Goal: Information Seeking & Learning: Check status

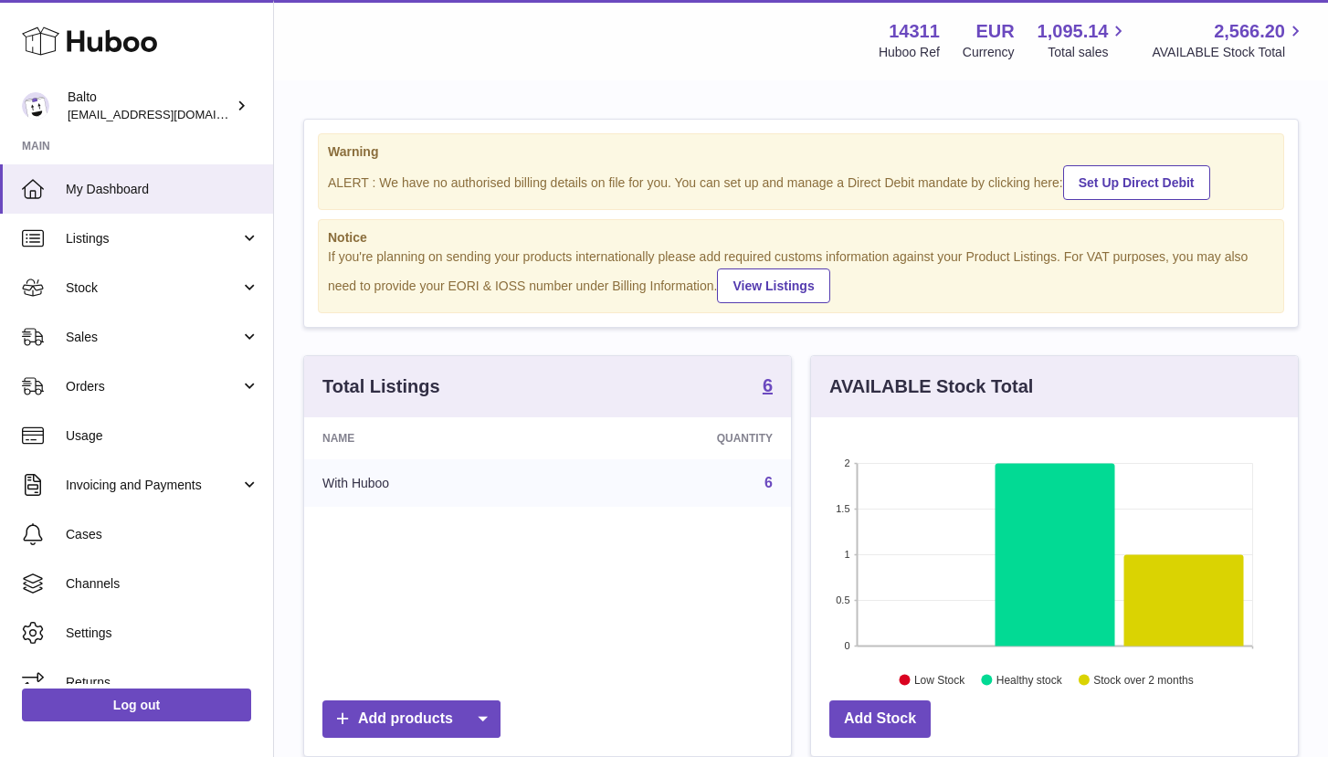
scroll to position [285, 487]
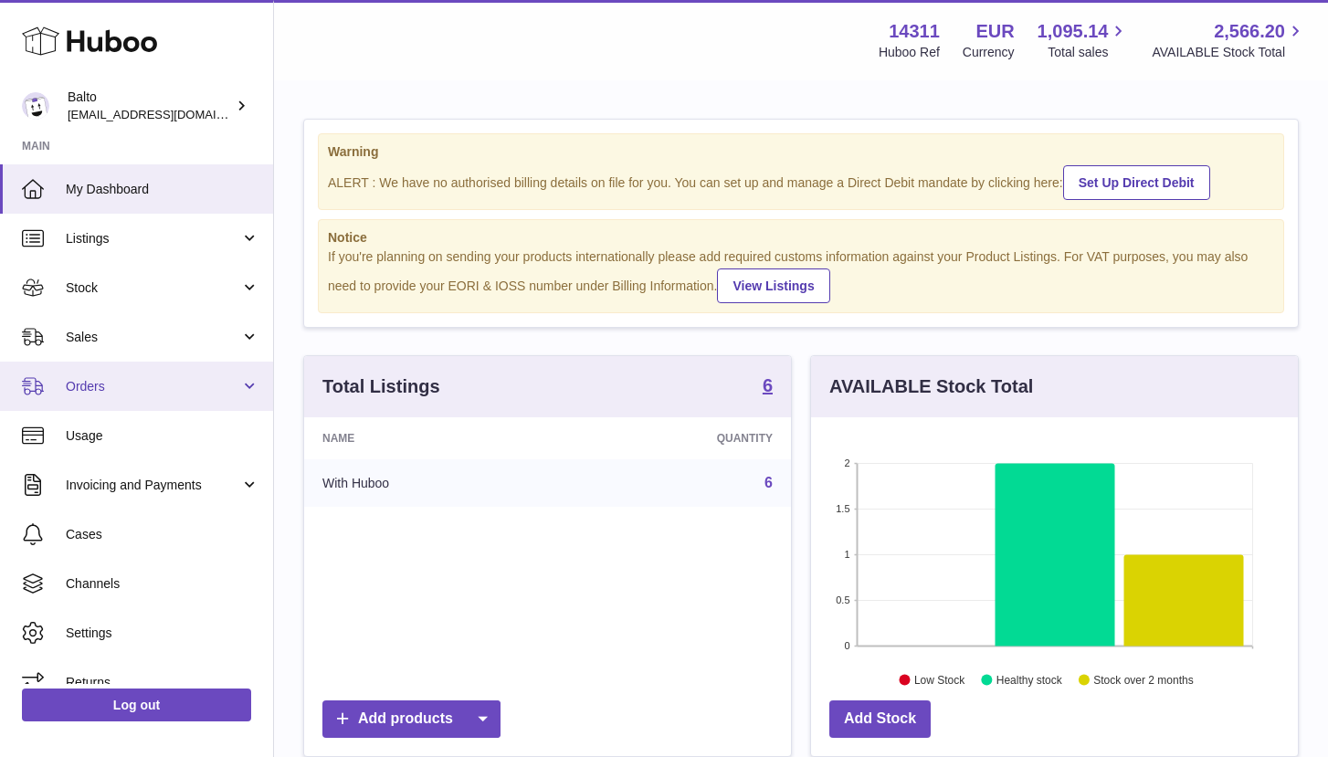
click at [156, 382] on span "Orders" at bounding box center [153, 386] width 174 height 17
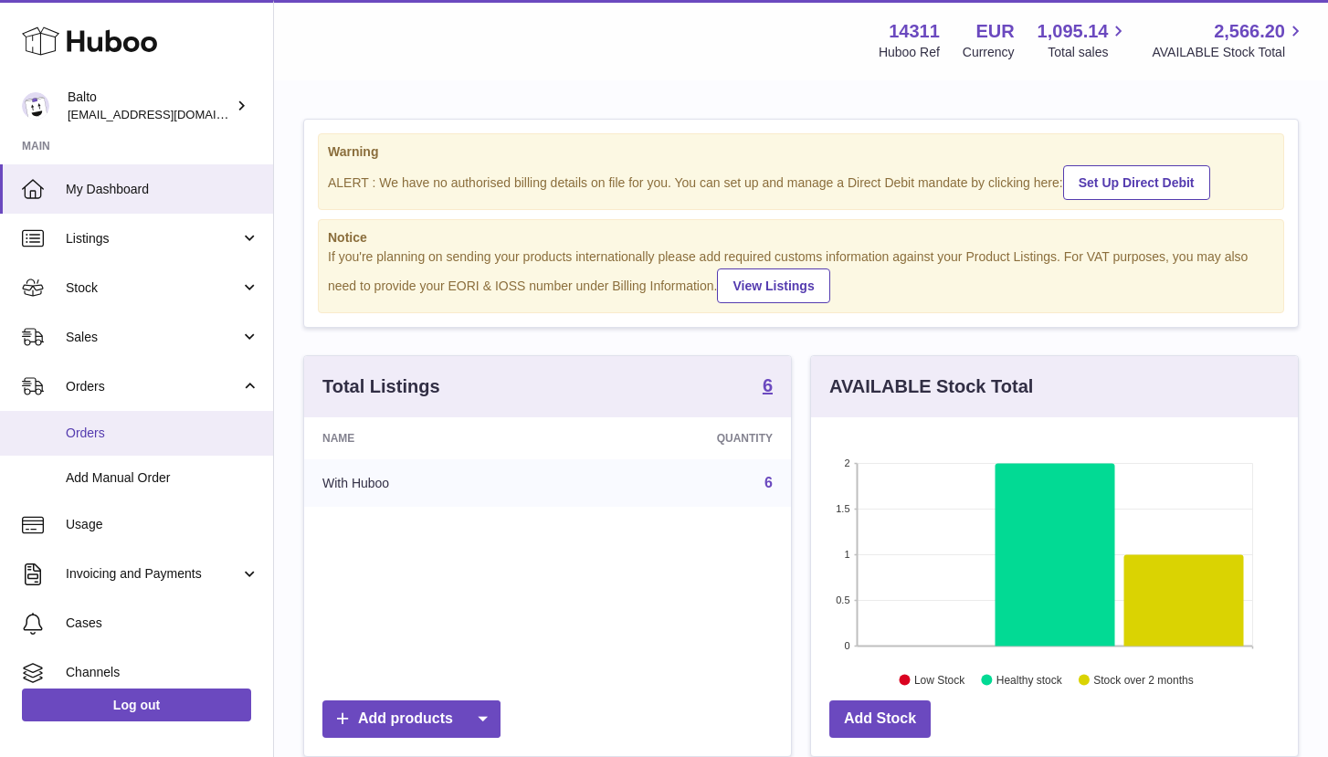
click at [124, 425] on span "Orders" at bounding box center [163, 433] width 194 height 17
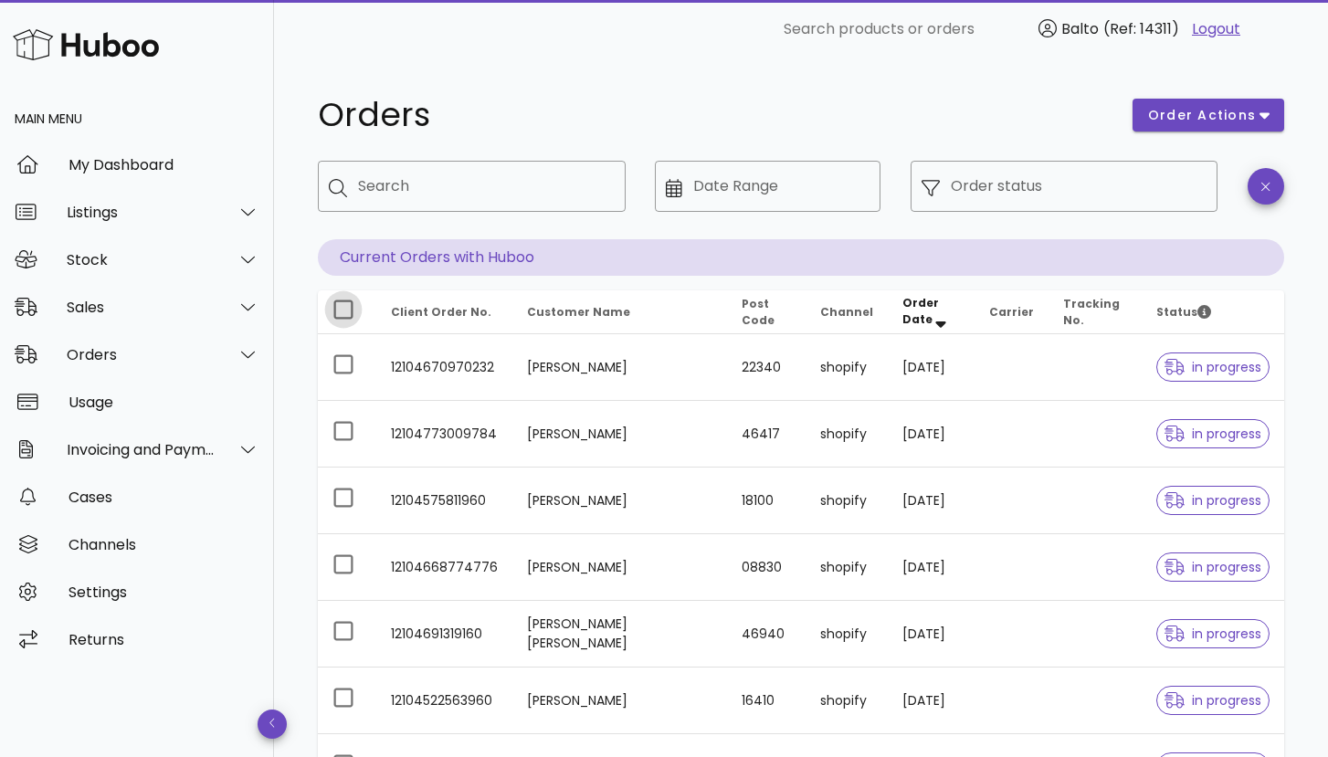
click at [353, 307] on div at bounding box center [343, 309] width 31 height 31
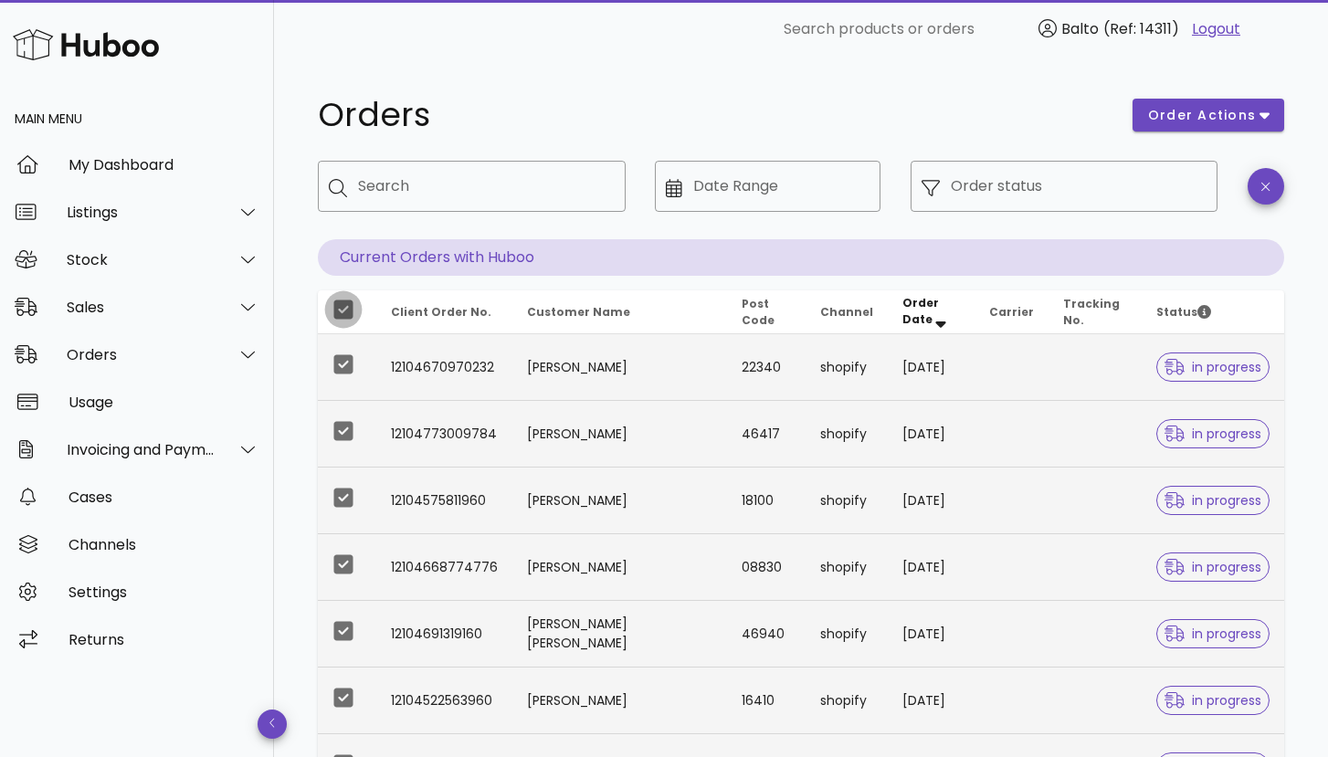
click at [353, 307] on div at bounding box center [343, 309] width 31 height 31
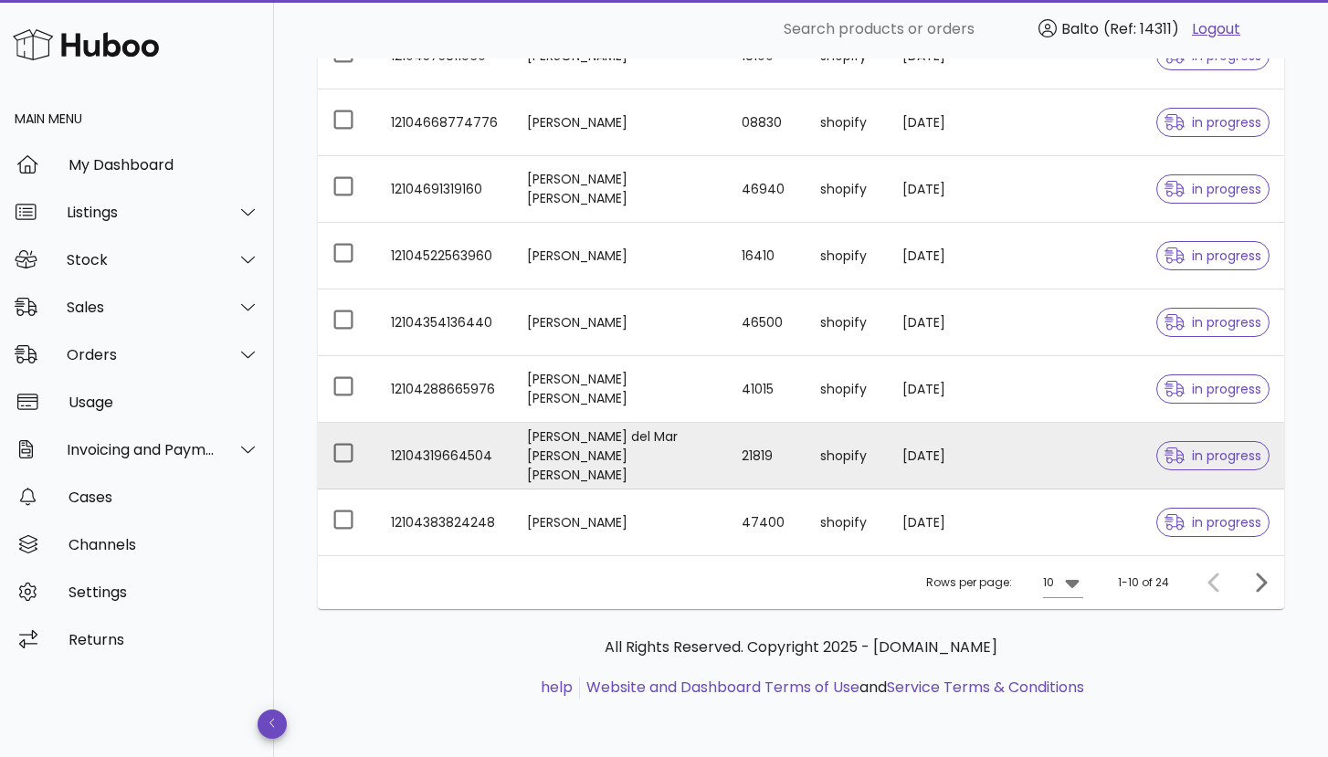
scroll to position [445, 0]
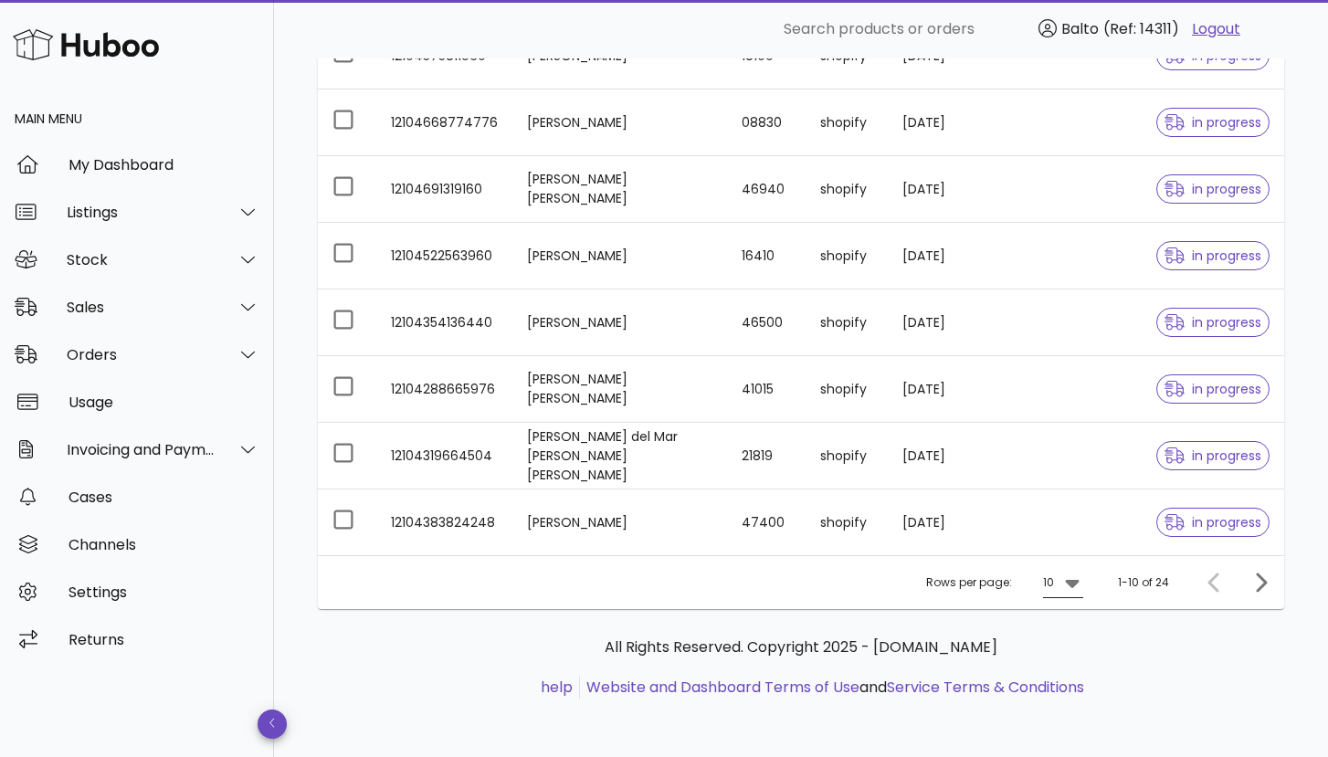
click at [1074, 588] on icon at bounding box center [1073, 583] width 22 height 22
click at [1078, 674] on div "50" at bounding box center [1069, 684] width 18 height 39
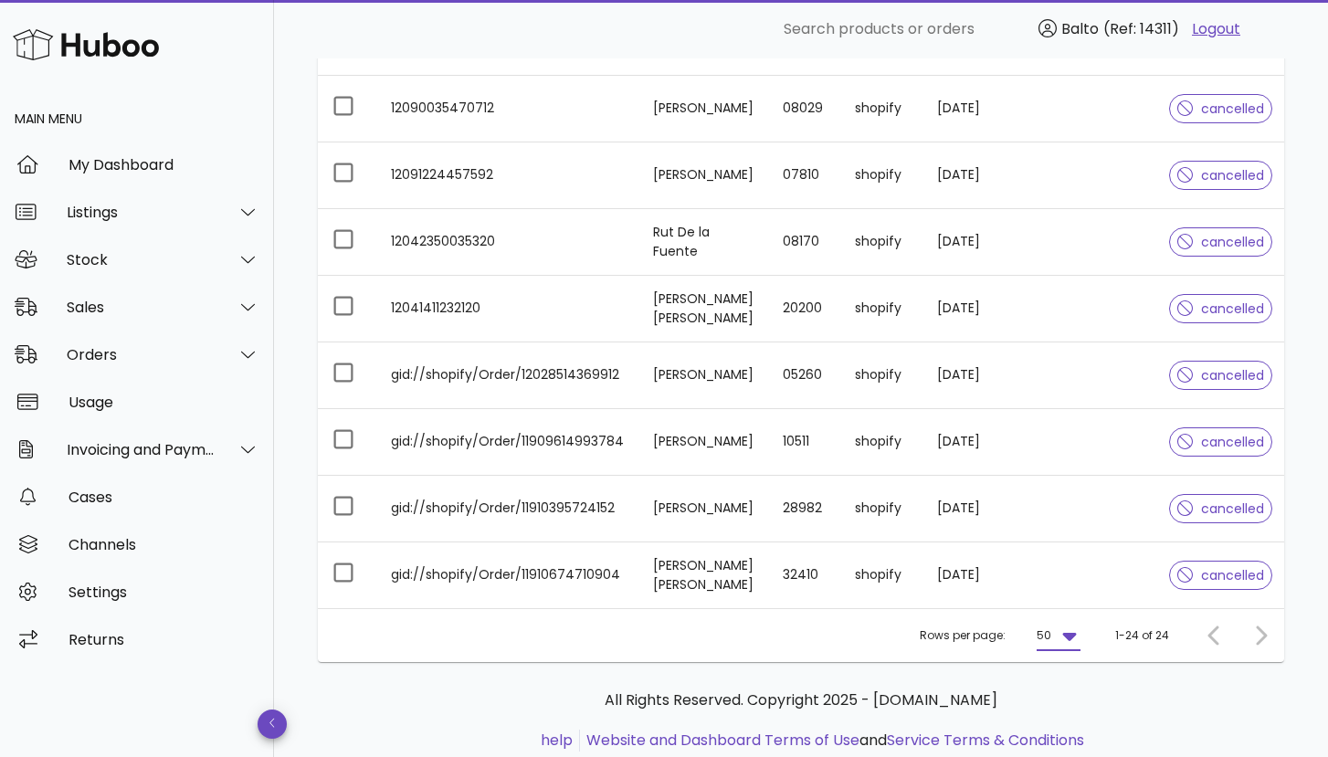
scroll to position [1342, 0]
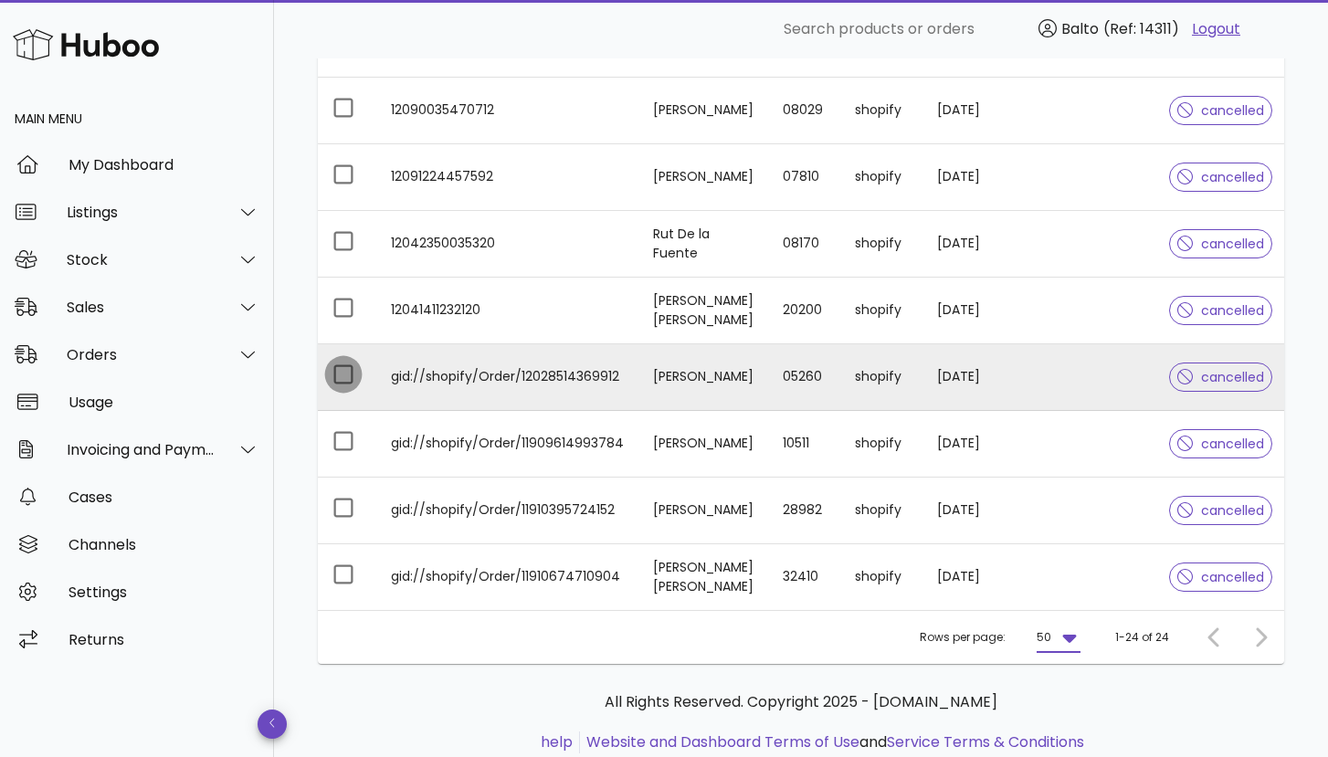
click at [340, 371] on div at bounding box center [343, 374] width 31 height 31
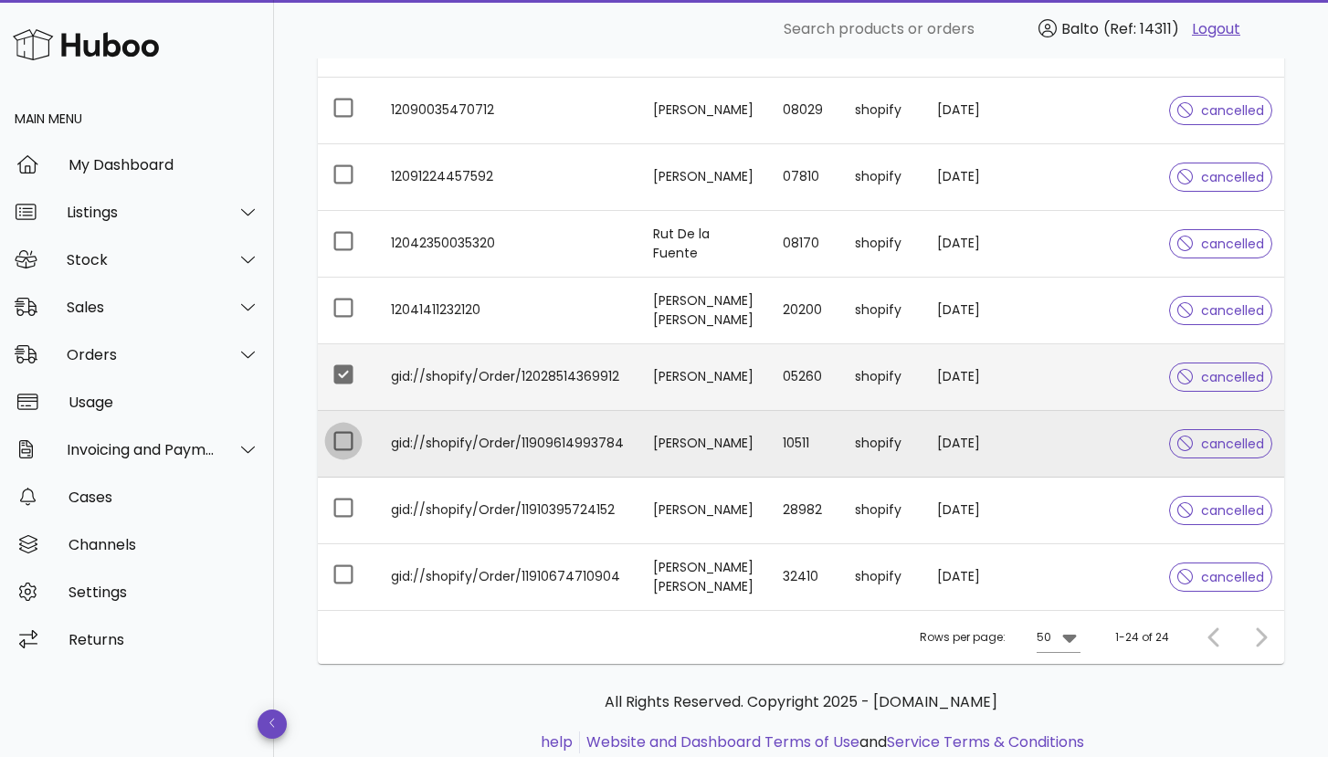
click at [352, 433] on div at bounding box center [343, 441] width 31 height 31
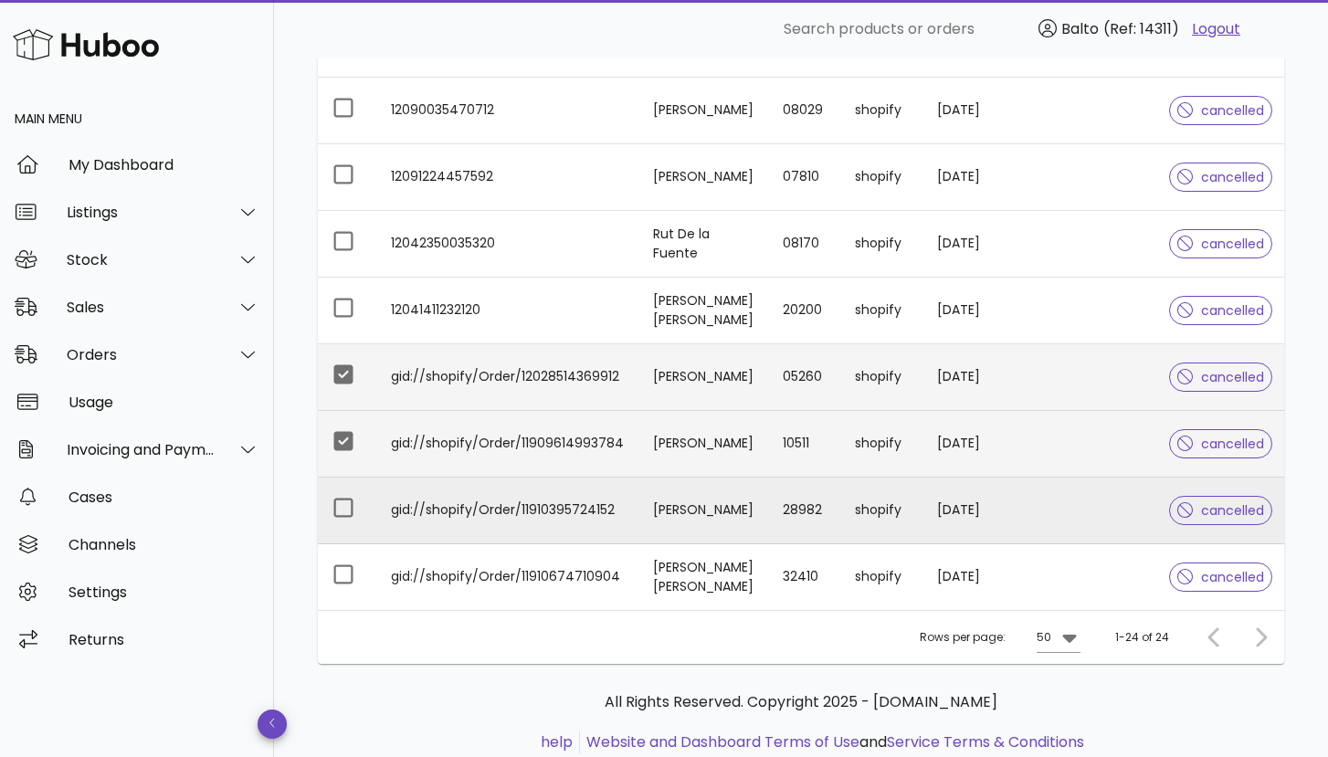
click at [355, 488] on td at bounding box center [347, 511] width 58 height 67
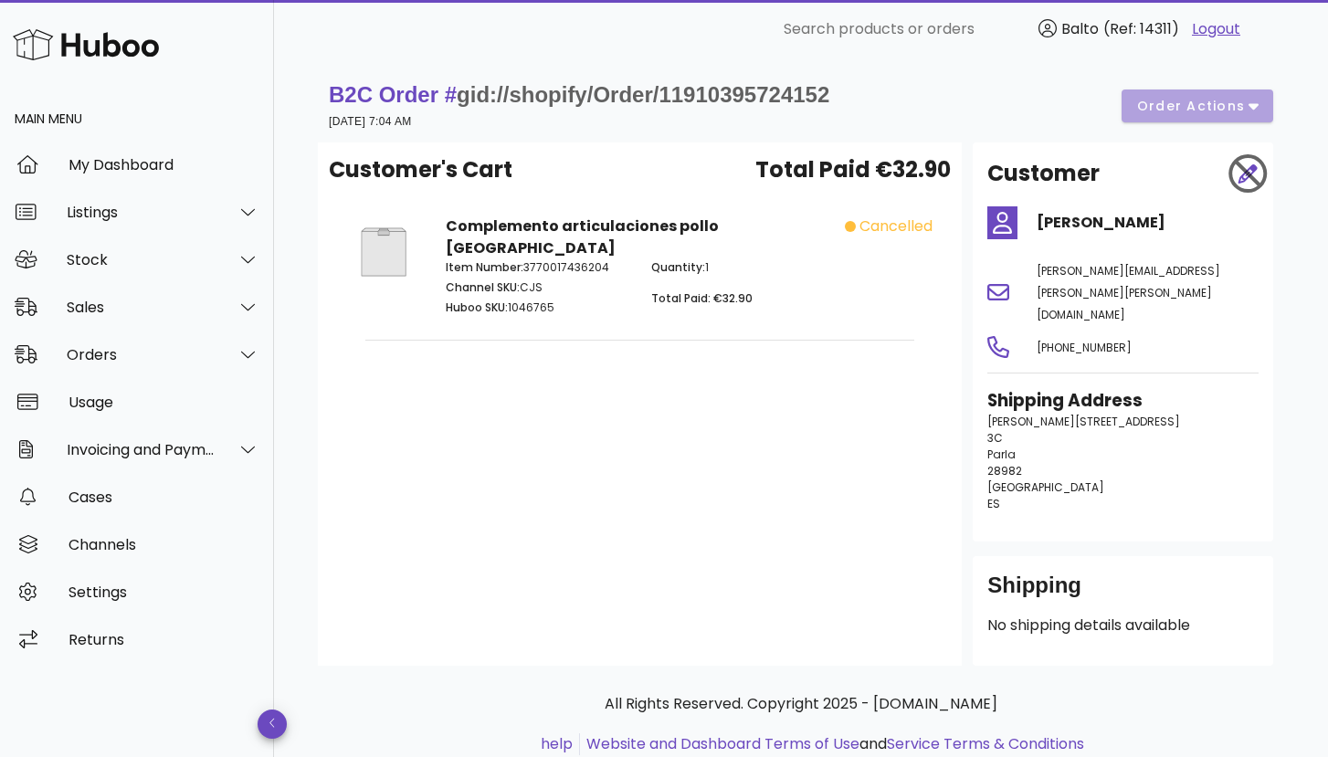
click at [1247, 115] on div "B2C Order # gid://shopify/Order/11910395724152 [DATE] 7:04 AM order actions" at bounding box center [801, 105] width 945 height 51
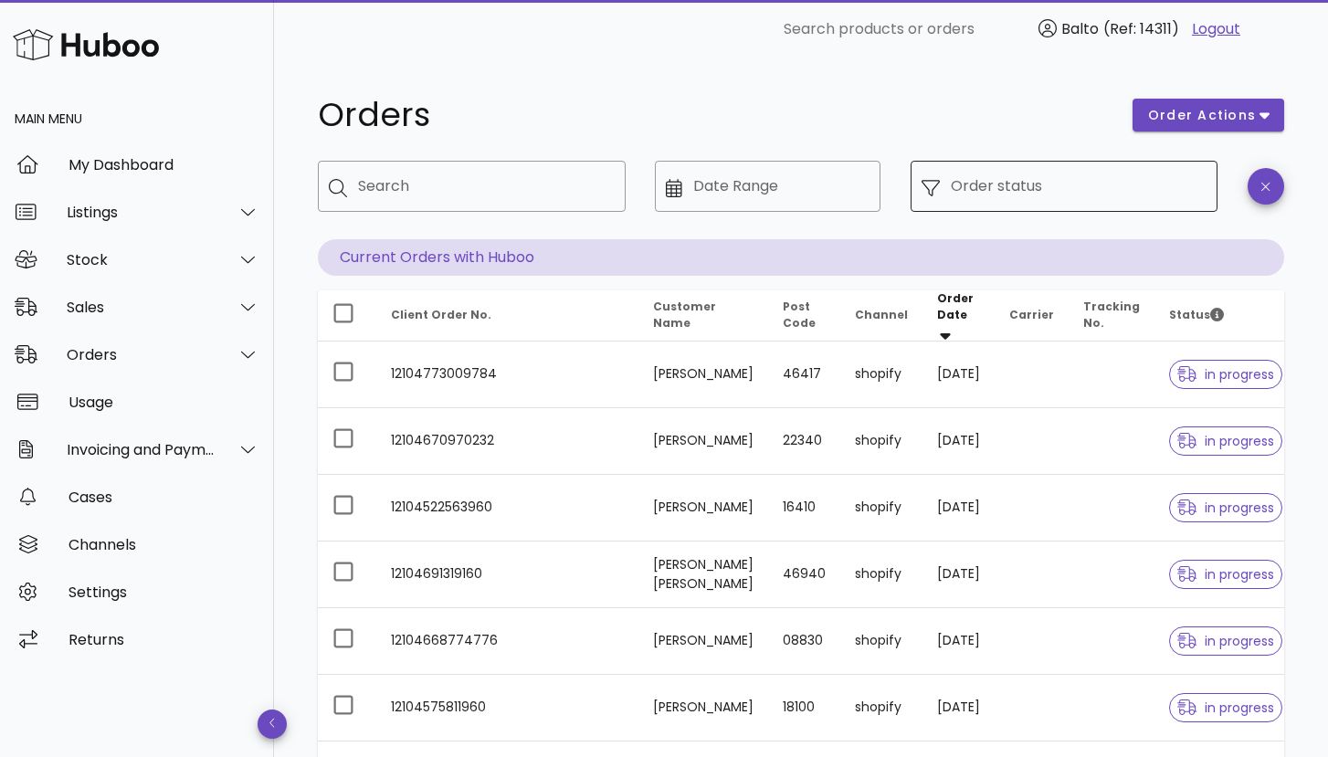
click at [932, 188] on icon at bounding box center [931, 188] width 18 height 18
click at [932, 186] on icon at bounding box center [931, 188] width 18 height 18
click at [1091, 166] on div "Order status" at bounding box center [1079, 186] width 257 height 51
click at [1088, 175] on input "Order status" at bounding box center [1079, 186] width 257 height 29
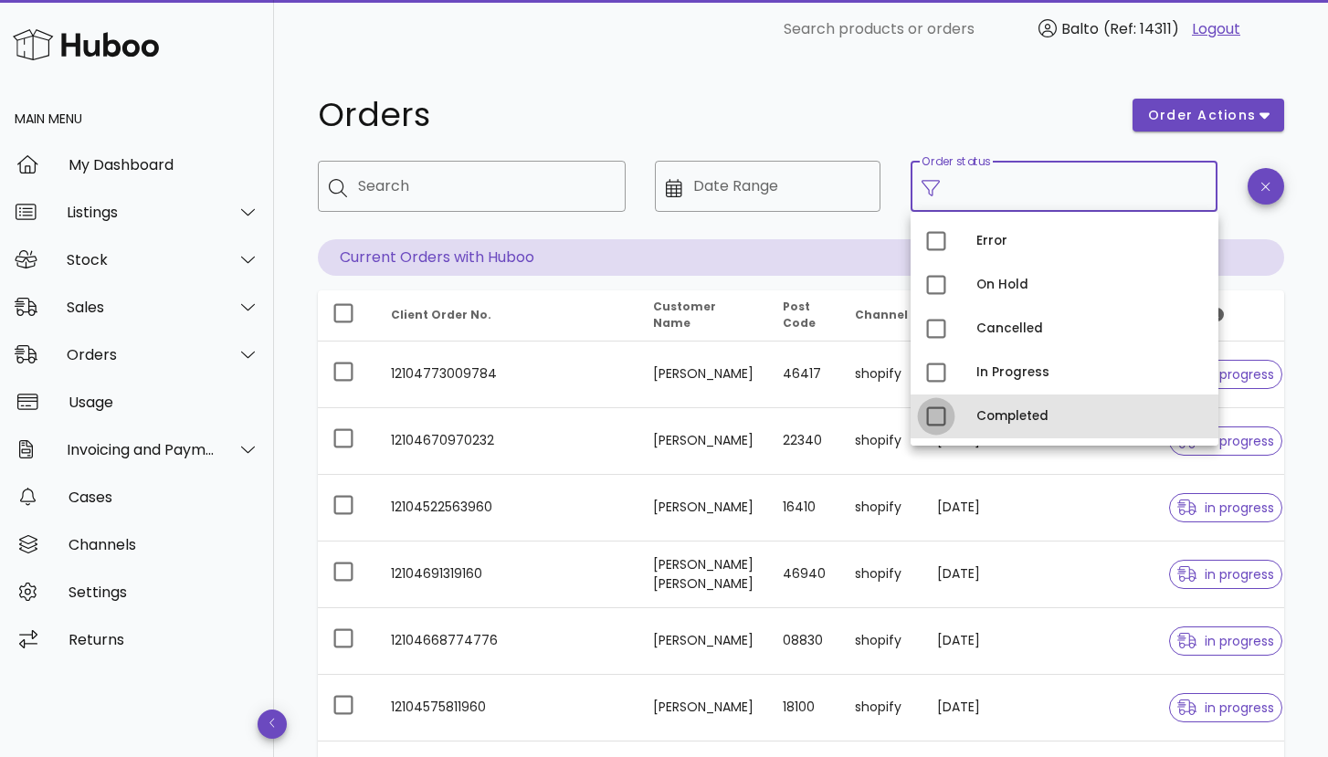
click at [936, 416] on div at bounding box center [936, 416] width 31 height 31
type input "**********"
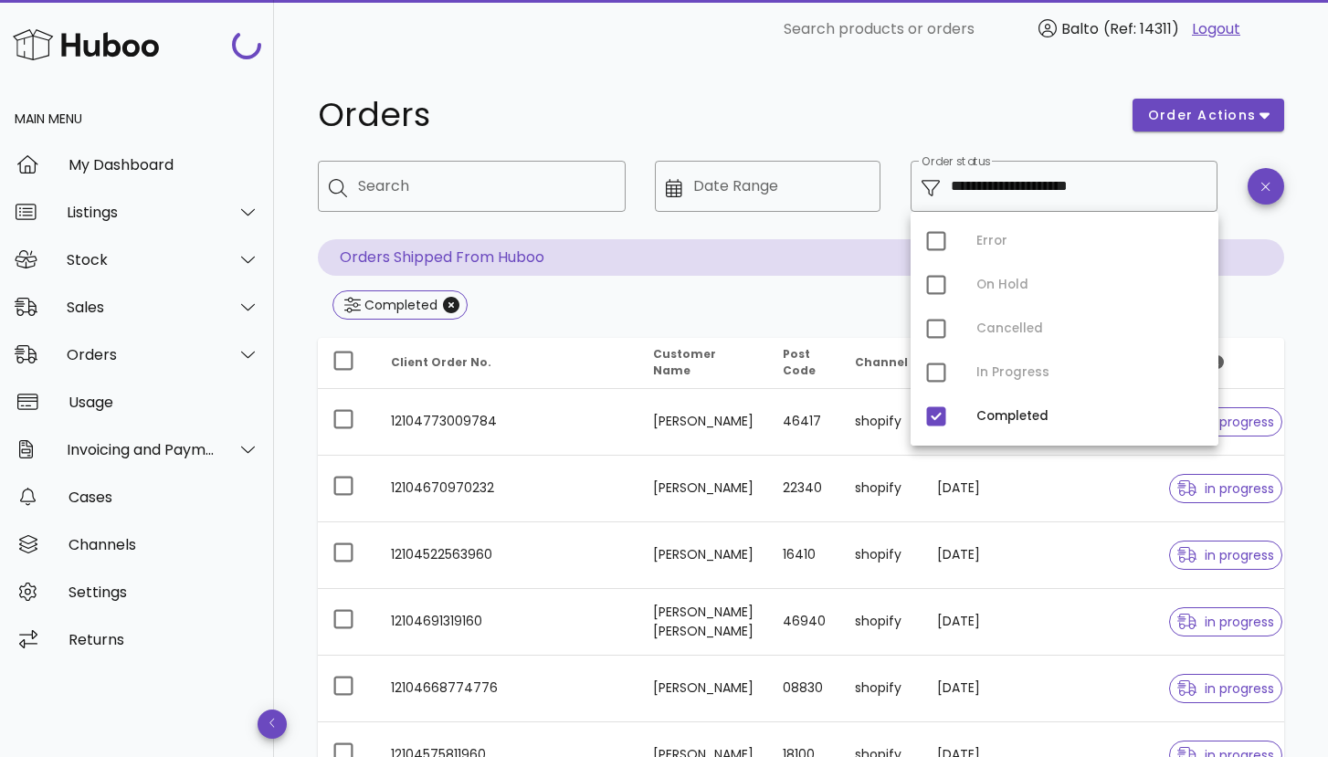
click at [1001, 112] on h1 "Orders" at bounding box center [714, 115] width 793 height 33
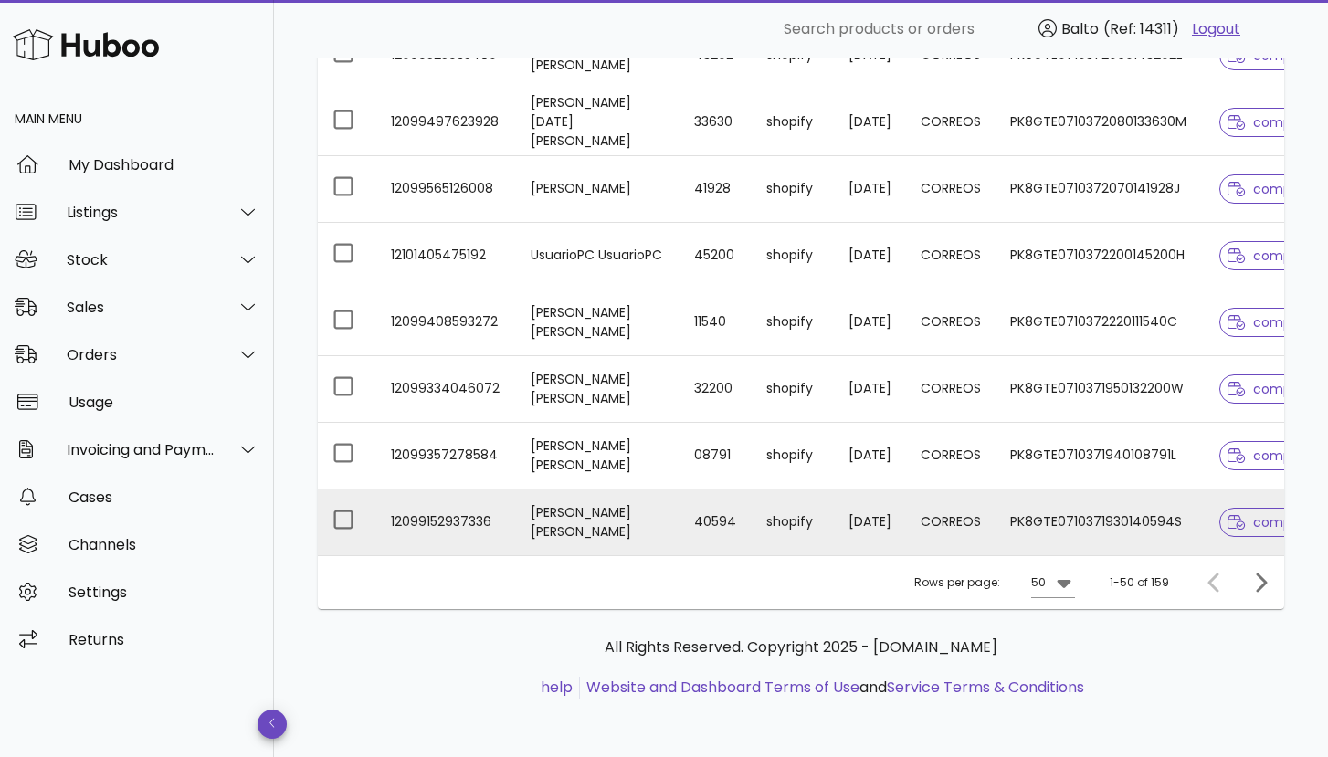
scroll to position [3171, 0]
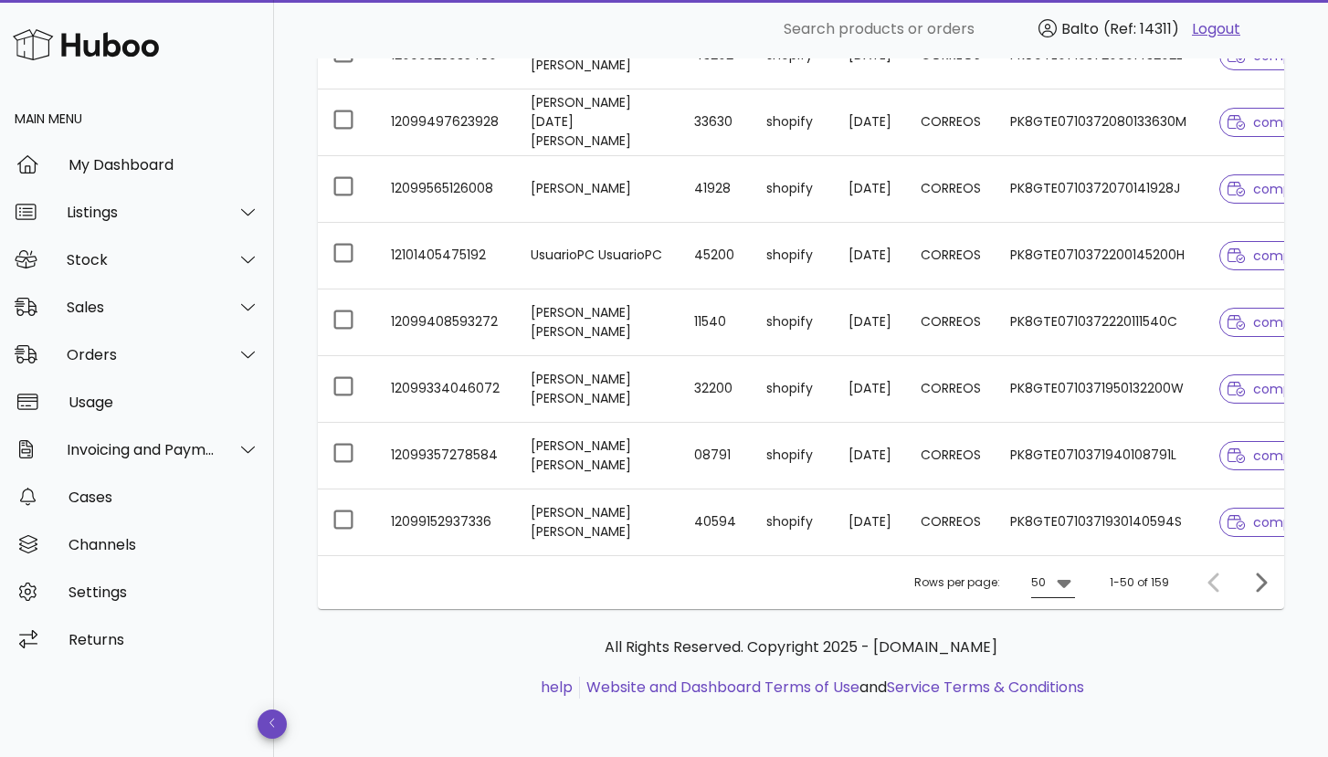
click at [1054, 584] on div at bounding box center [1063, 583] width 26 height 22
click at [1057, 682] on div "50" at bounding box center [1058, 688] width 18 height 17
click at [1050, 587] on div "50" at bounding box center [1040, 582] width 18 height 29
click at [1057, 681] on div "50" at bounding box center [1058, 688] width 18 height 17
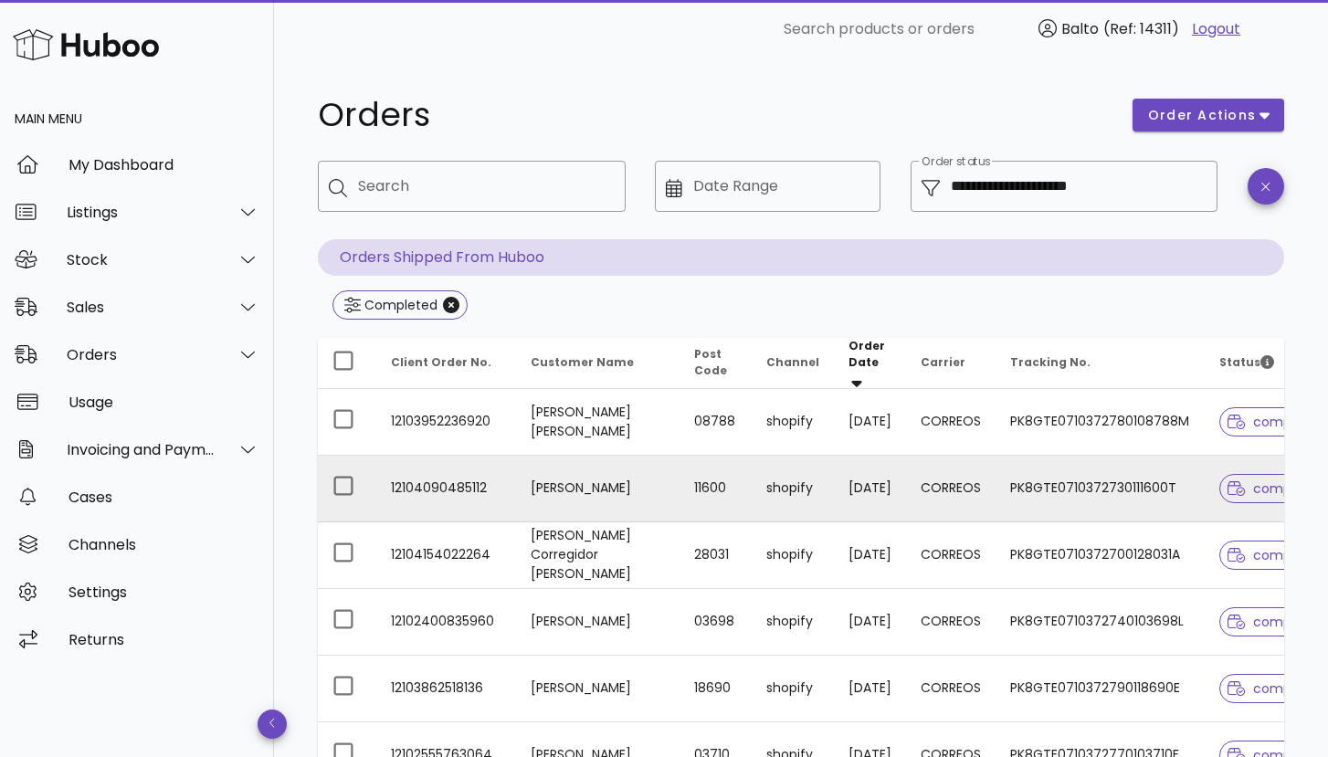
scroll to position [0, 0]
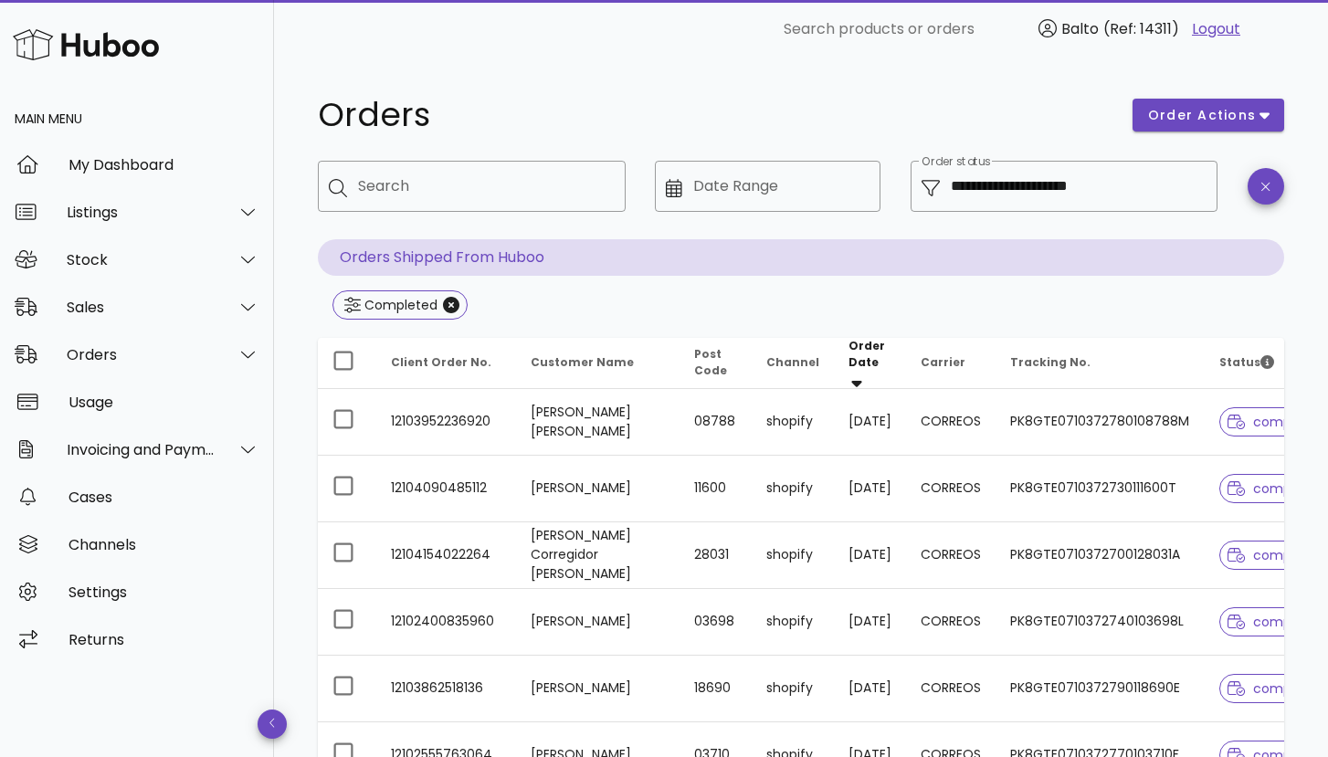
click at [464, 359] on span "Client Order No." at bounding box center [441, 362] width 100 height 16
click at [563, 362] on span "Customer Name" at bounding box center [582, 362] width 103 height 16
click at [453, 304] on icon "Close" at bounding box center [451, 305] width 16 height 16
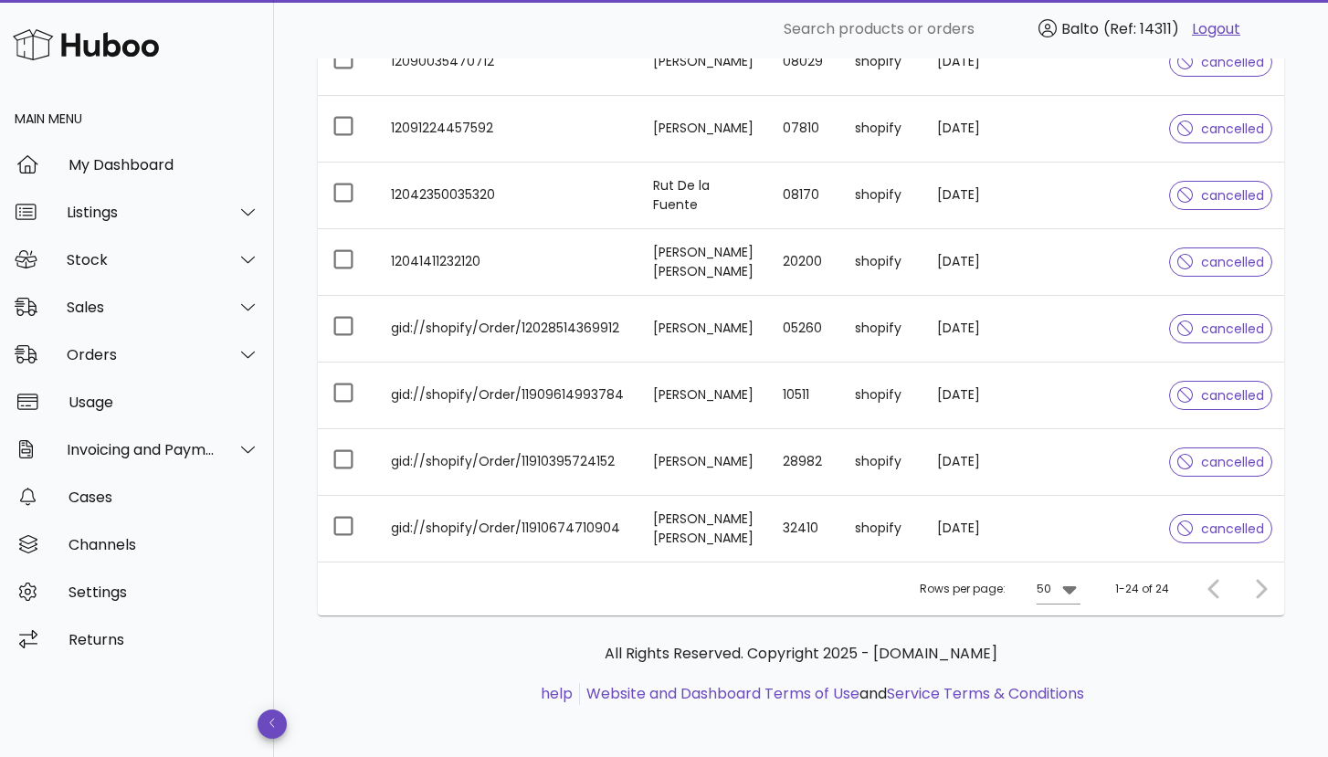
scroll to position [1390, 0]
click at [1057, 587] on div at bounding box center [1068, 590] width 26 height 22
click at [1160, 686] on ul "help Website and Dashboard Terms of Use and Service Terms & Conditions" at bounding box center [801, 695] width 937 height 22
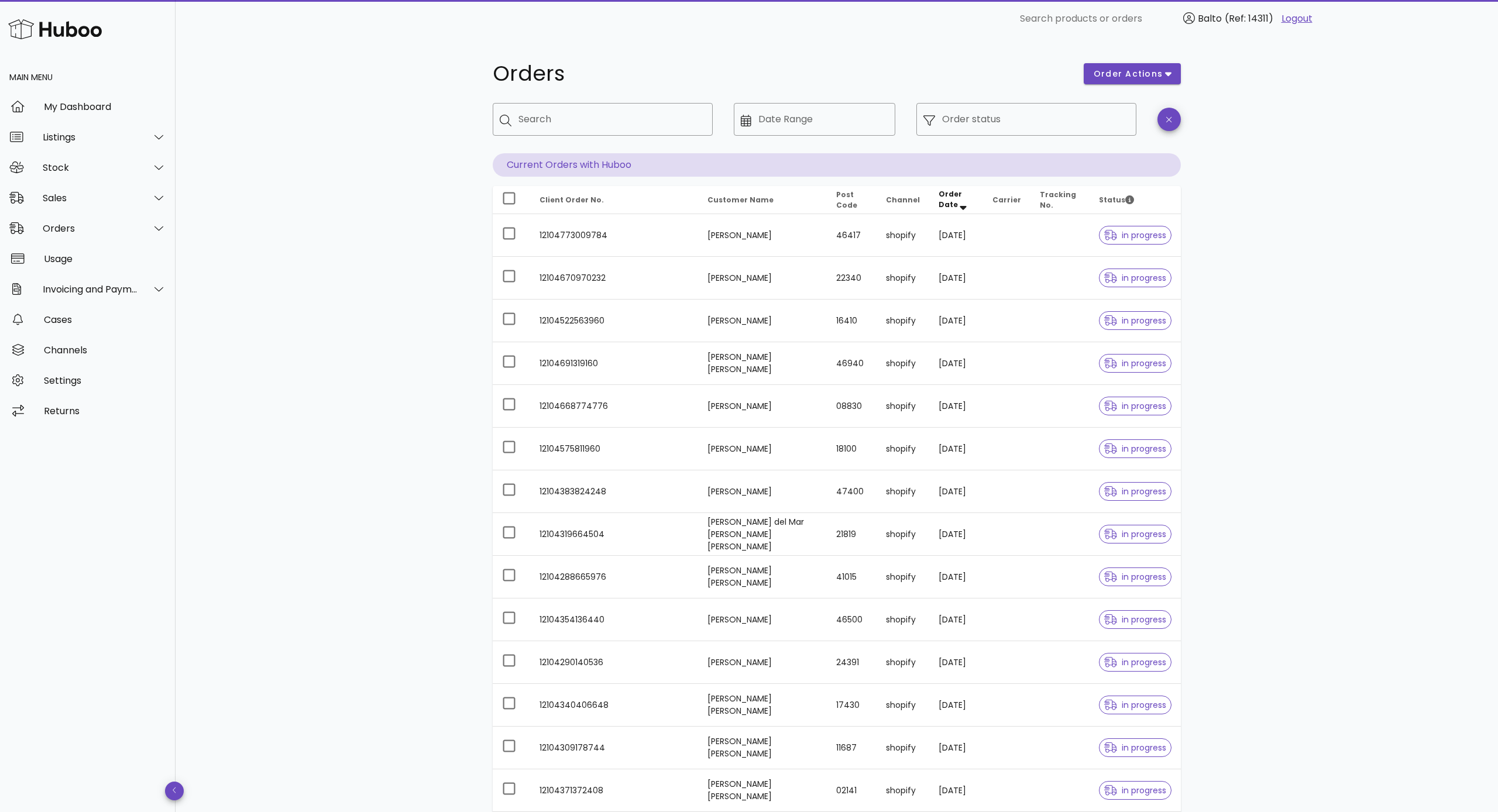
scroll to position [0, 0]
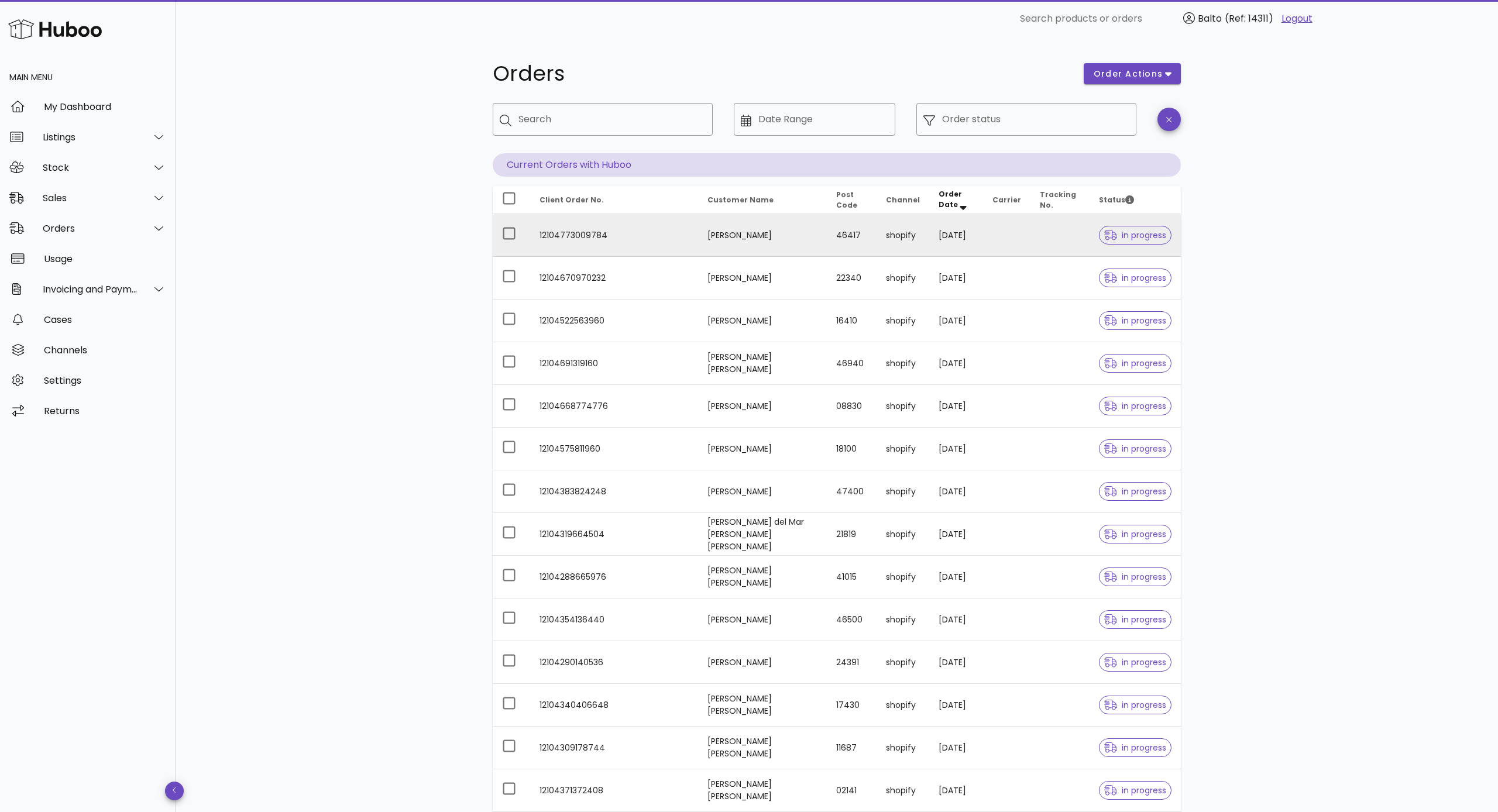
click at [571, 237] on td "12104773009784" at bounding box center [614, 235] width 168 height 43
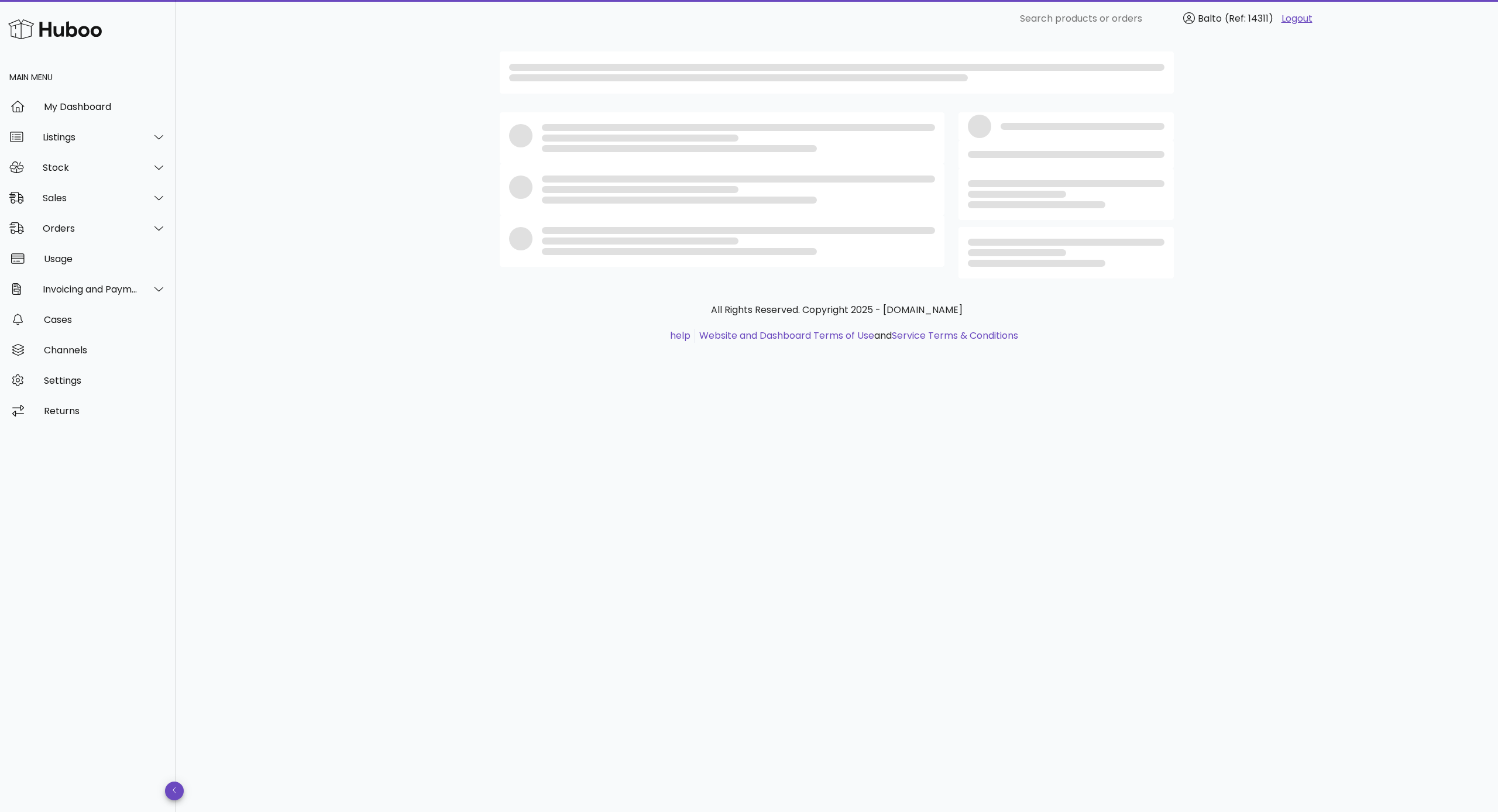
click at [571, 237] on div at bounding box center [738, 241] width 393 height 28
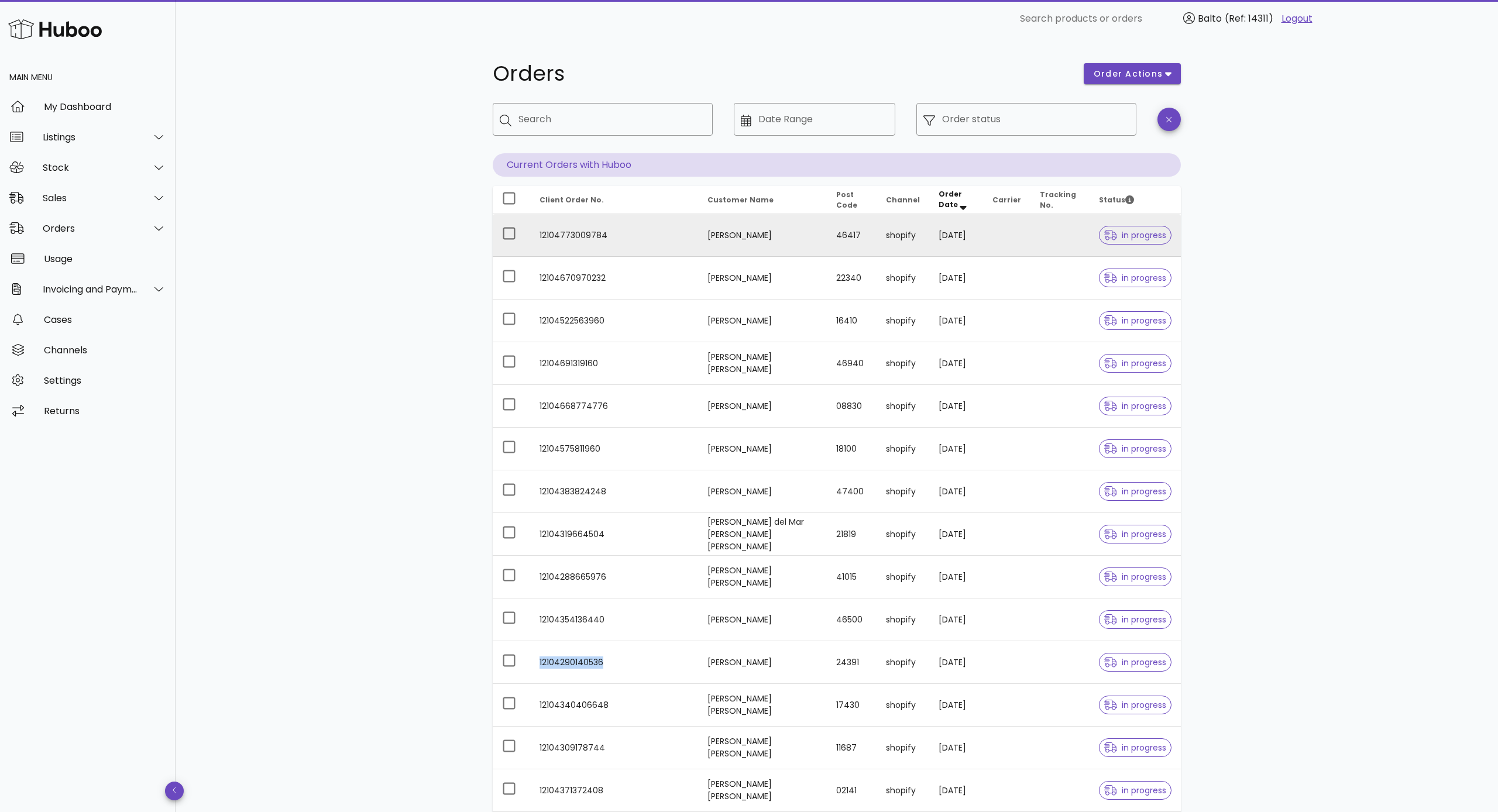
click at [507, 198] on div at bounding box center [509, 198] width 20 height 20
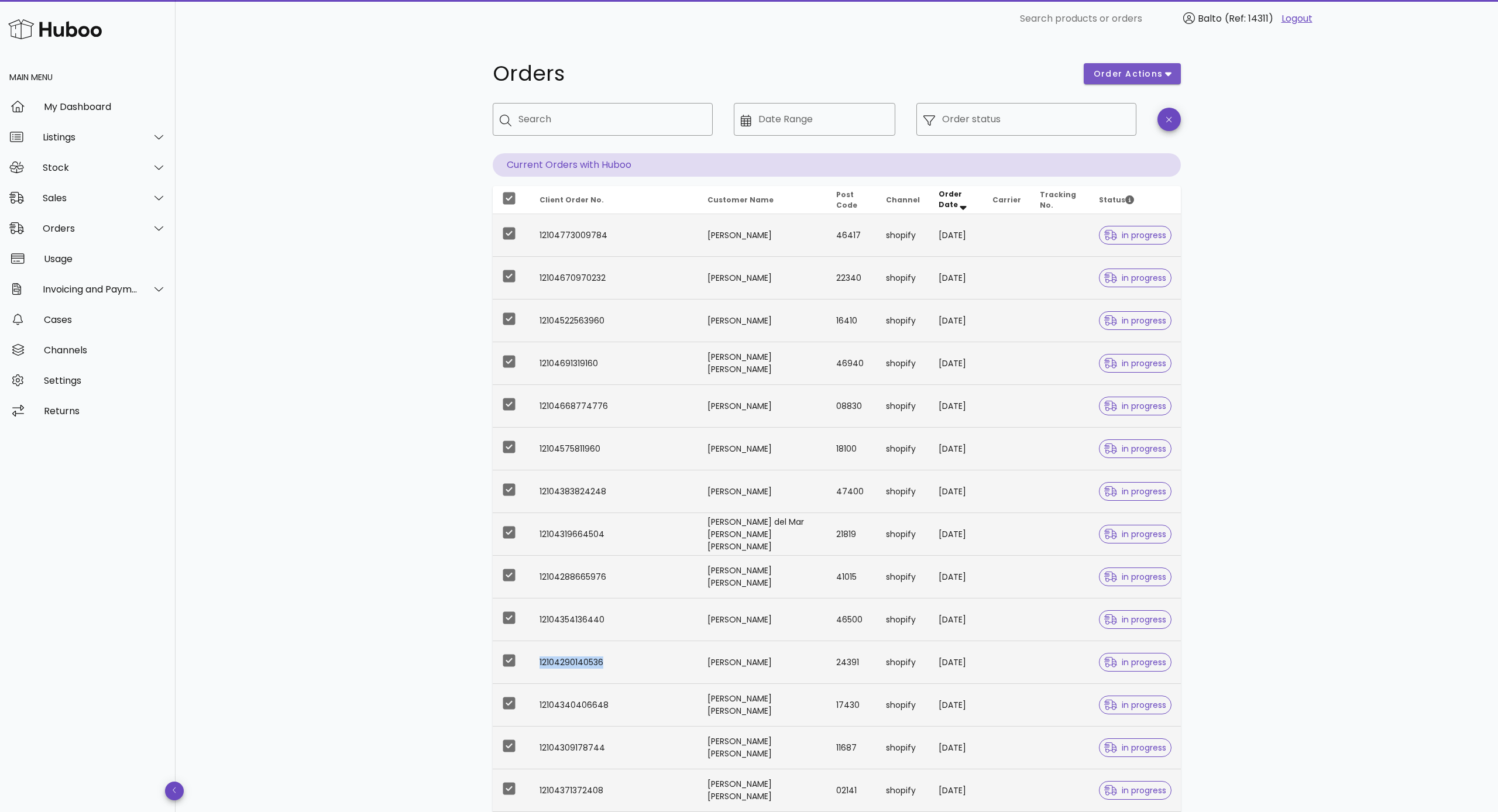
click at [850, 71] on button "order actions" at bounding box center [1132, 74] width 97 height 21
click at [415, 256] on div "Orders order actions ​ Search ​ Date Range ​ Order status Current Orders with H…" at bounding box center [836, 702] width 1323 height 1330
click at [505, 202] on div at bounding box center [509, 198] width 20 height 20
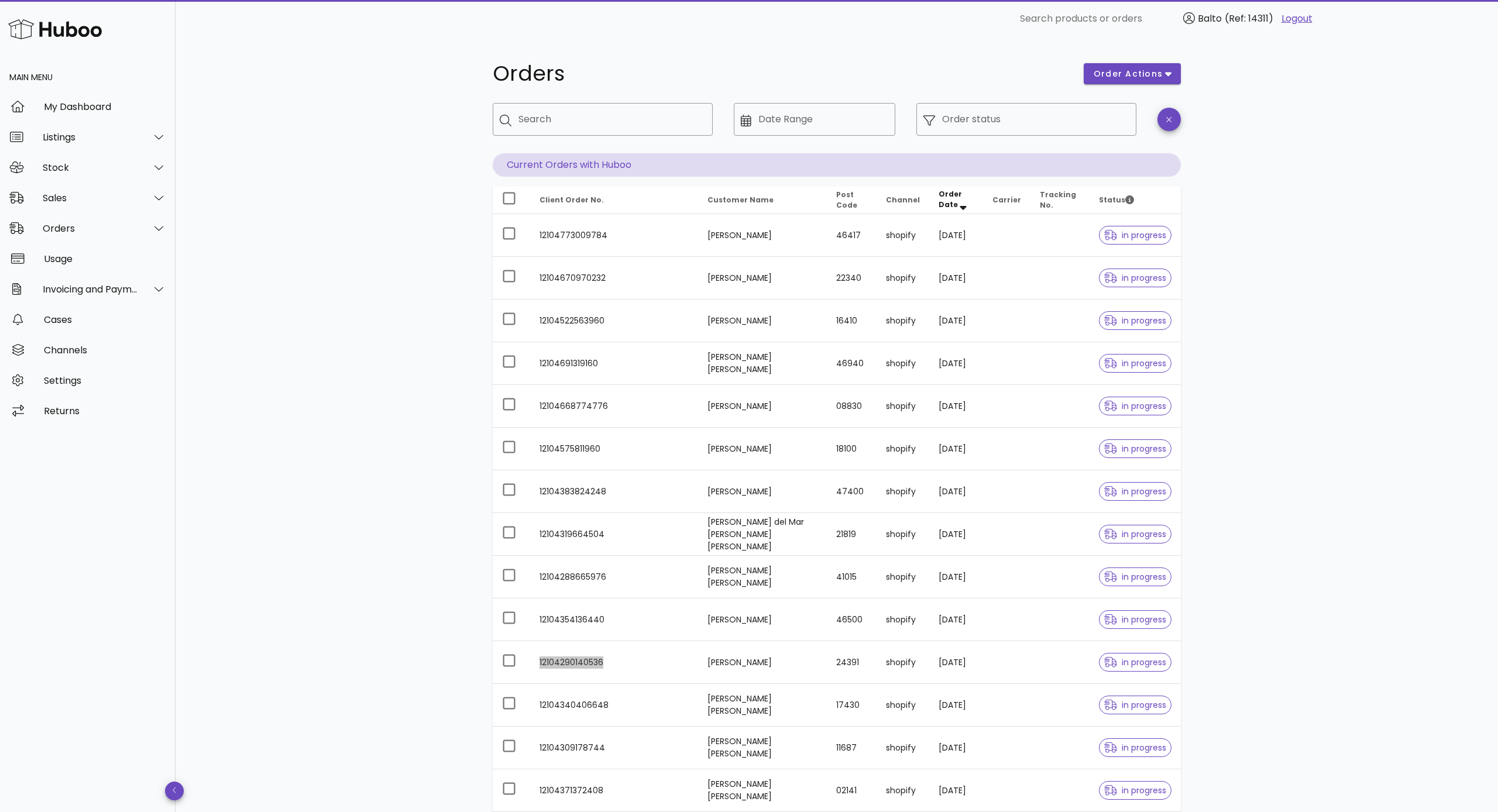
copy td "12104290140536"
copy td "12104340406648"
copy td "12104309178744"
copy td "12104371372408"
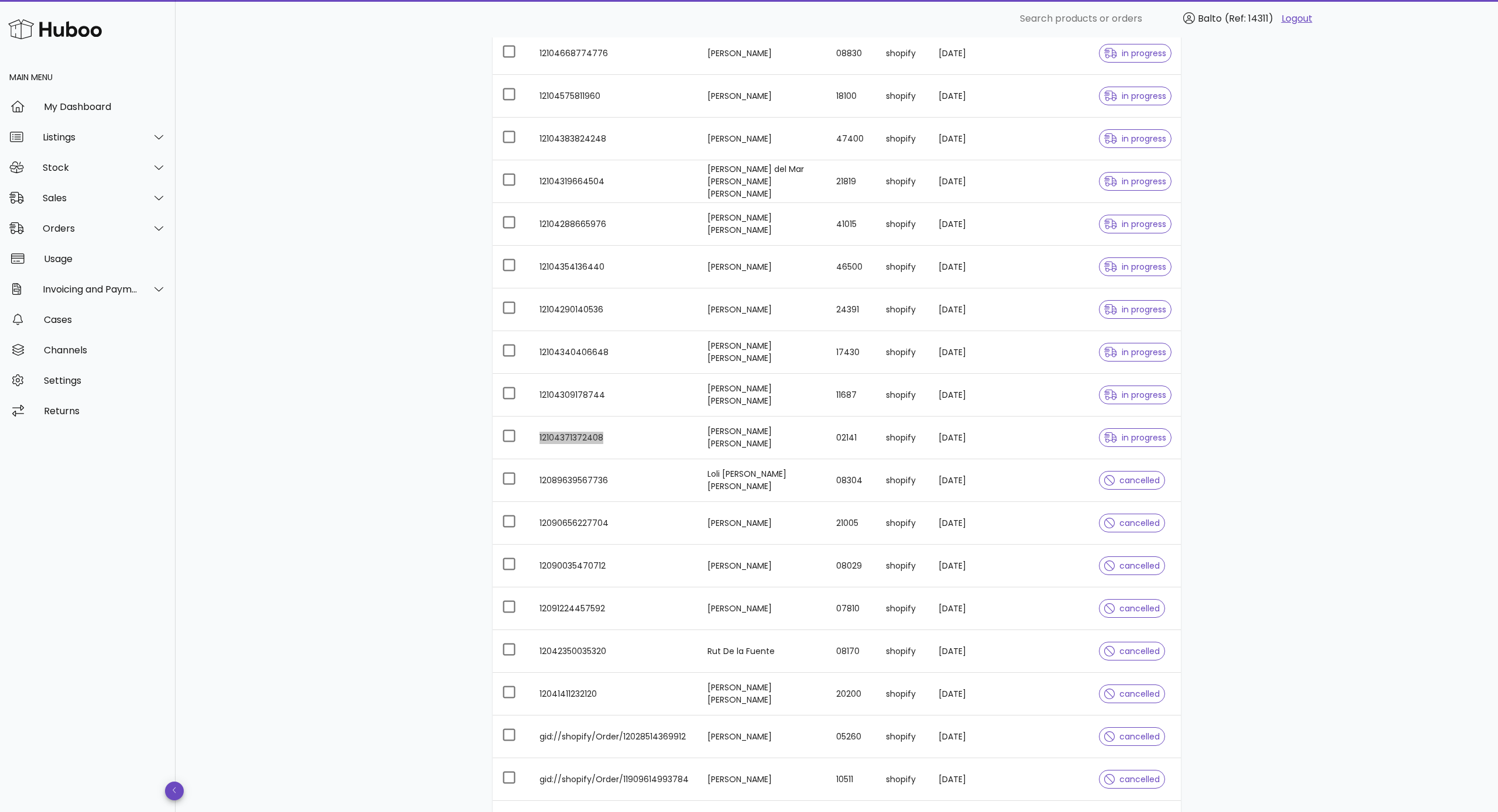
scroll to position [393, 0]
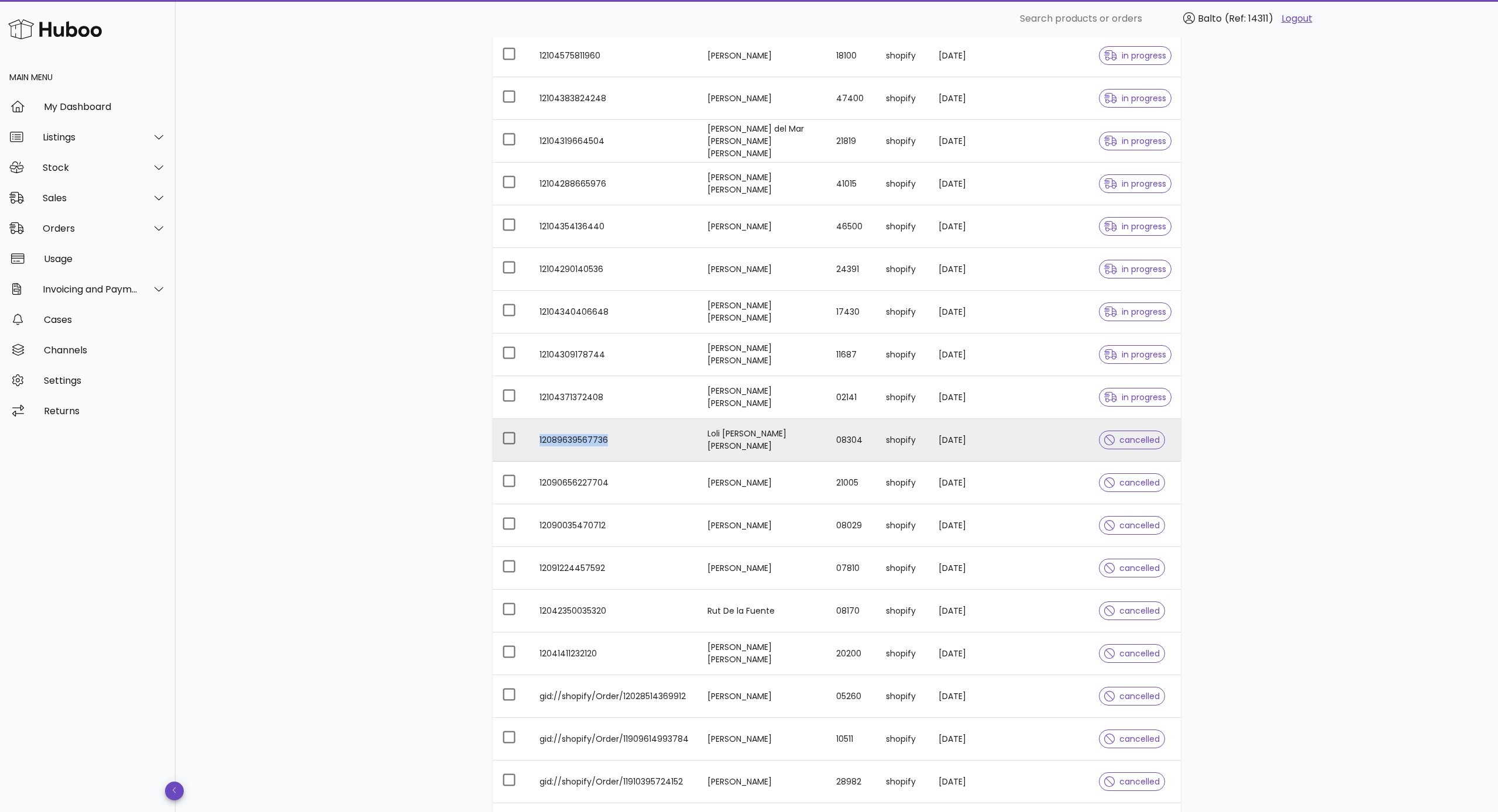
copy td "12089639567736"
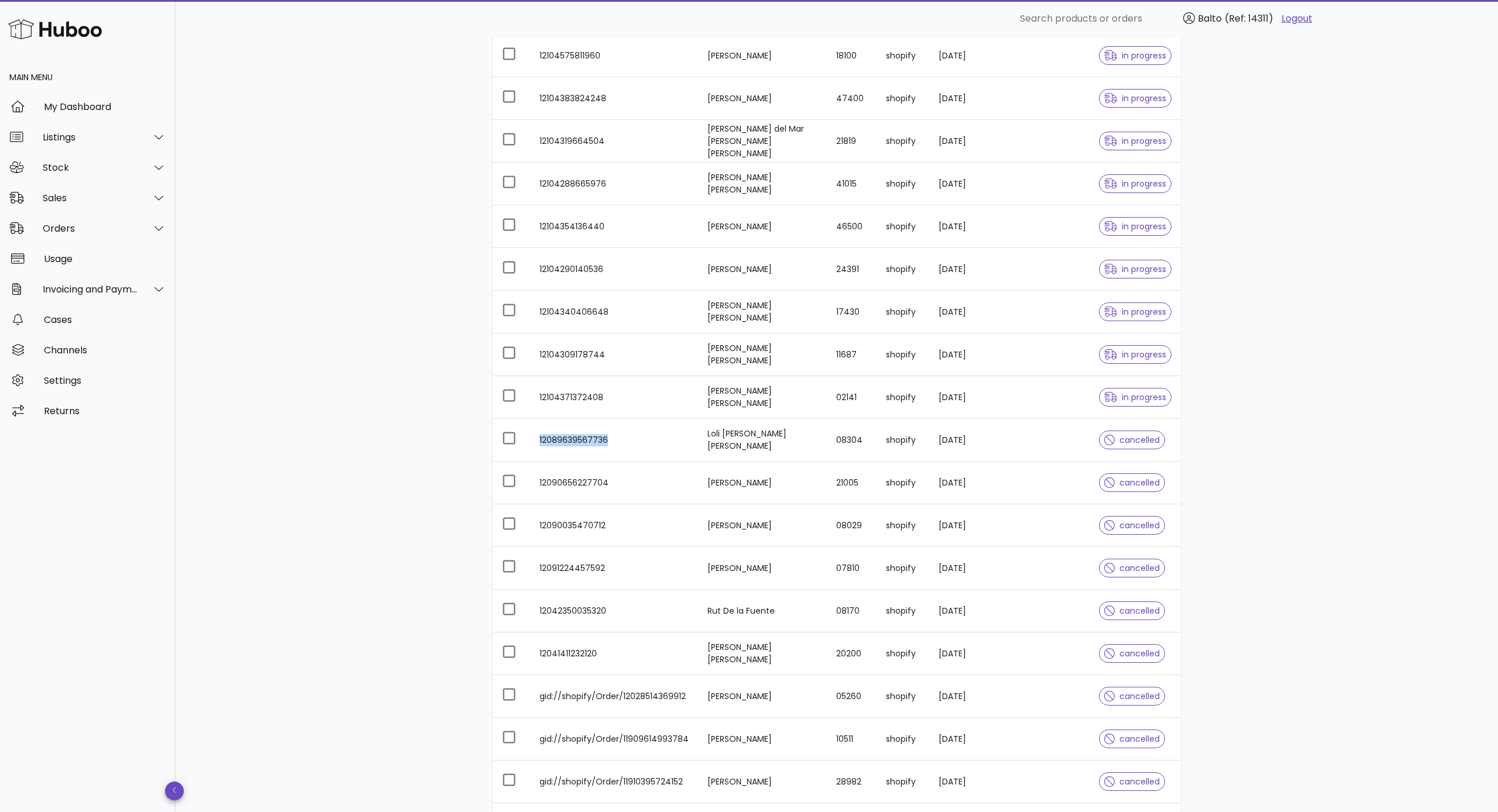
click at [583, 480] on td "12090656227704" at bounding box center [614, 483] width 168 height 43
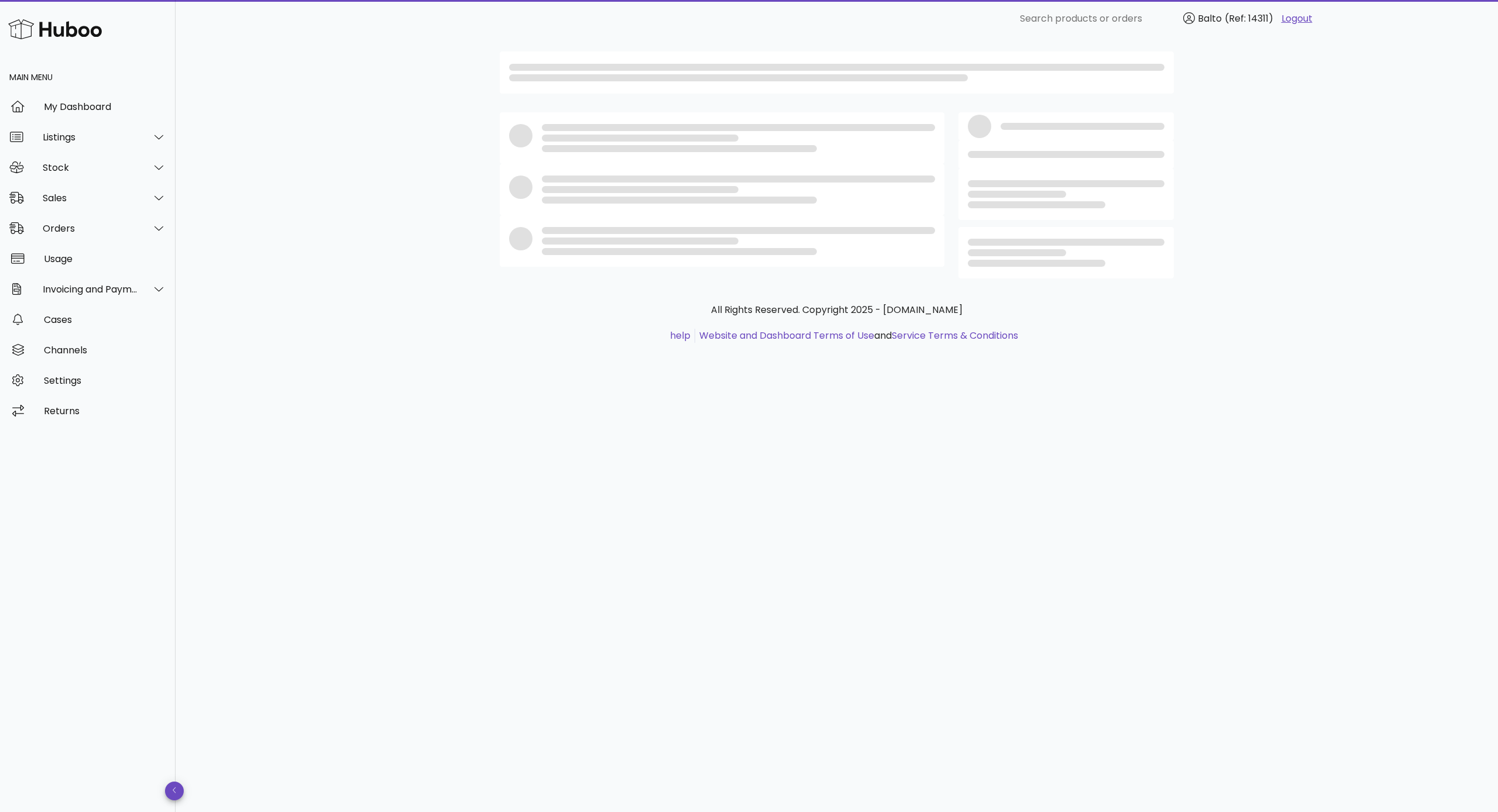
drag, startPoint x: 1461, startPoint y: 298, endPoint x: 583, endPoint y: 480, distance: 896.7
click at [583, 480] on div "All Rights Reserved. Copyright 2025 - [DOMAIN_NAME] help Website and Dashboard …" at bounding box center [836, 425] width 1323 height 775
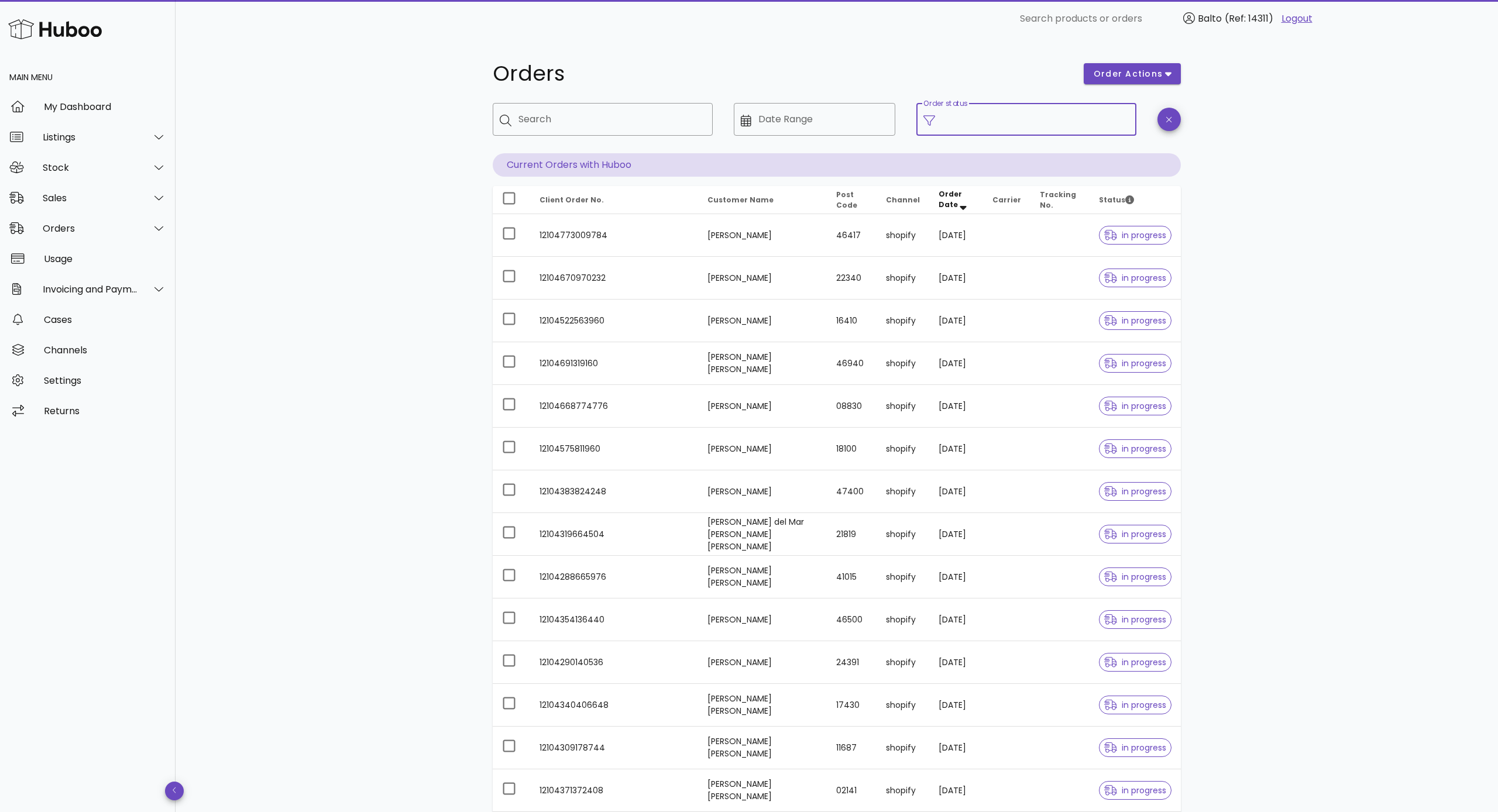
click at [850, 122] on input "Order status" at bounding box center [1036, 119] width 187 height 19
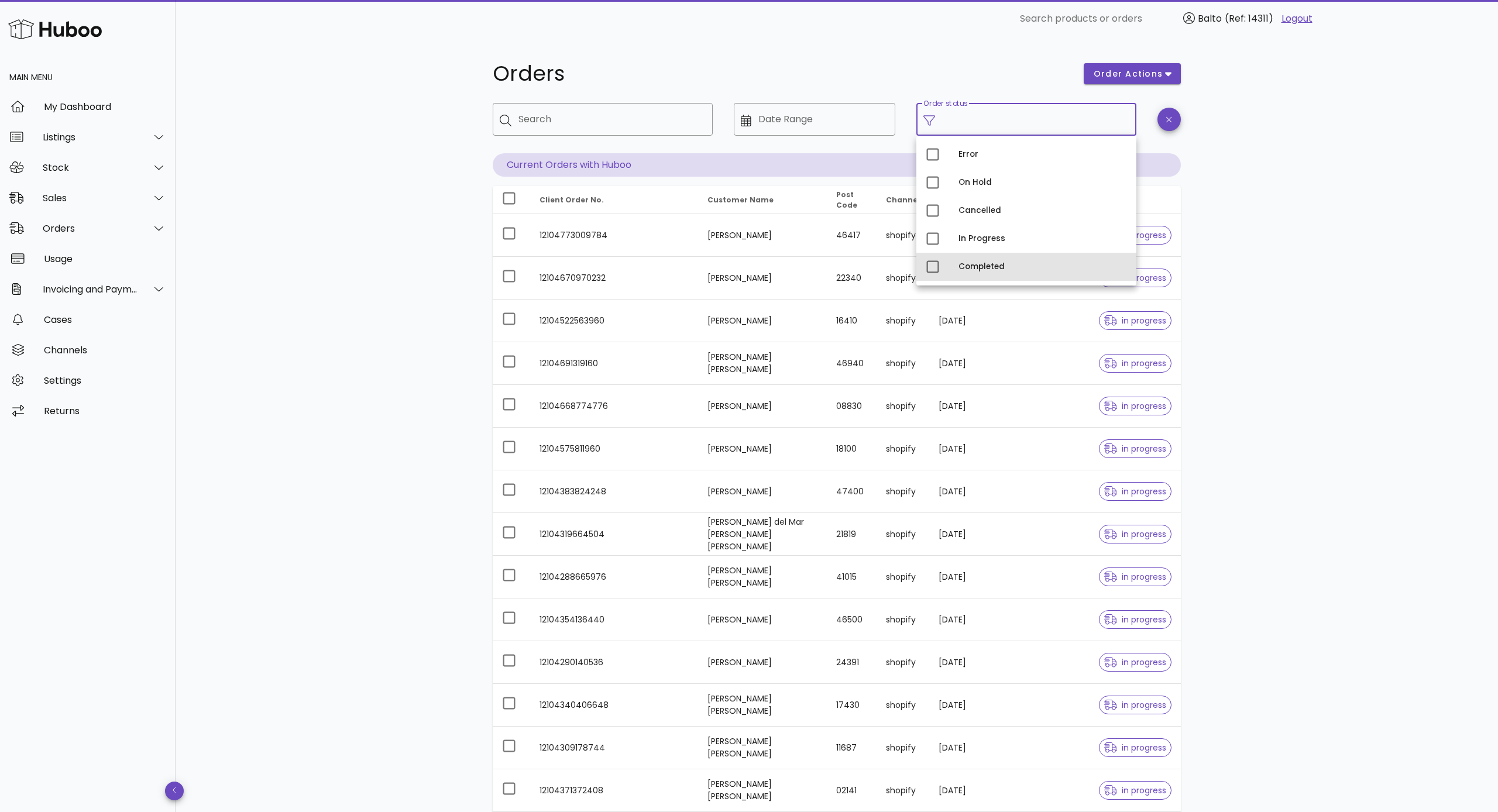
click at [850, 258] on div "Completed" at bounding box center [1042, 266] width 168 height 19
type input "**********"
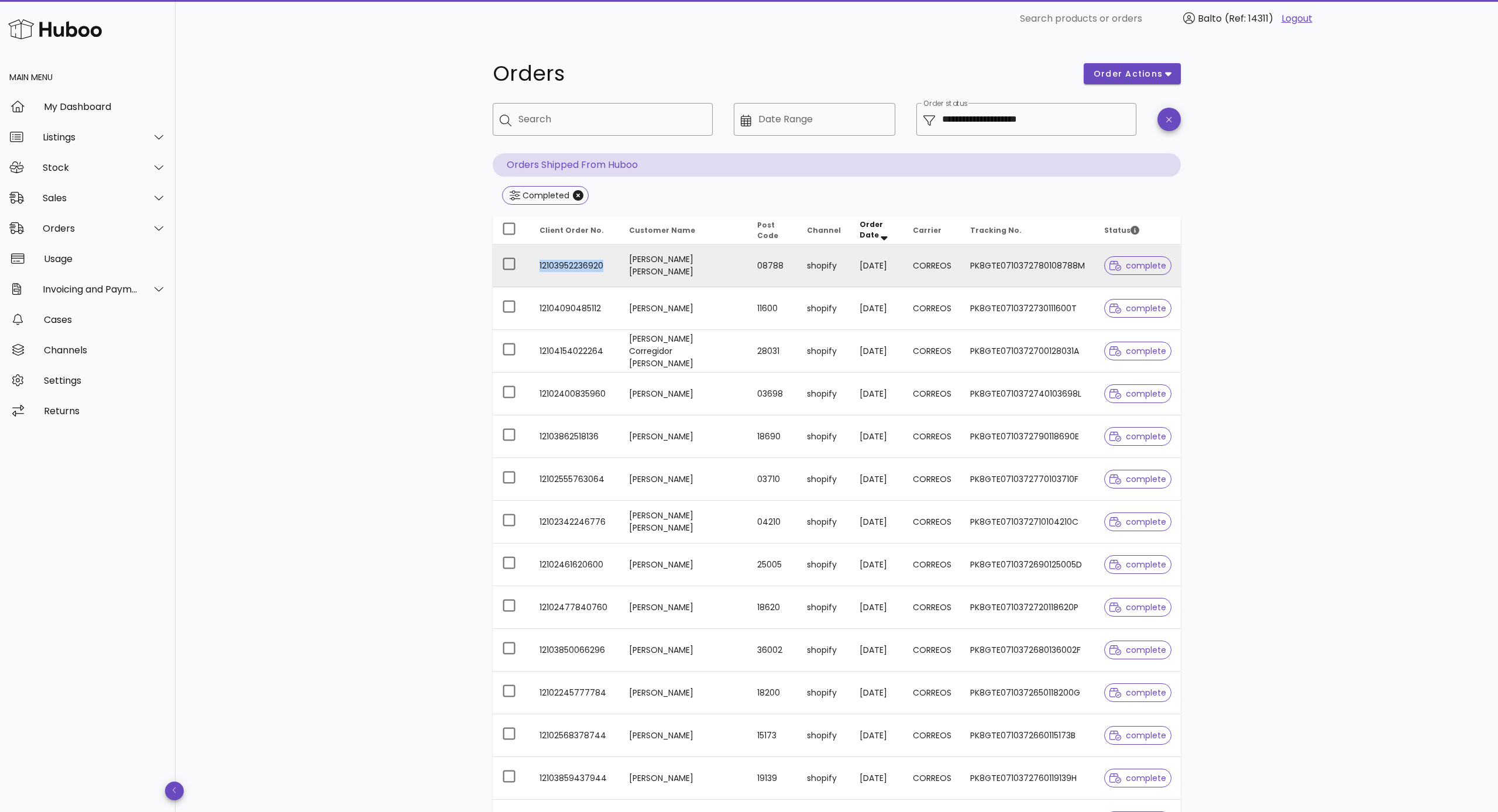
copy td "12103952236920"
copy td "12104090485112"
copy td "12104154022264"
copy td "12102400835960"
copy td "12103862518136"
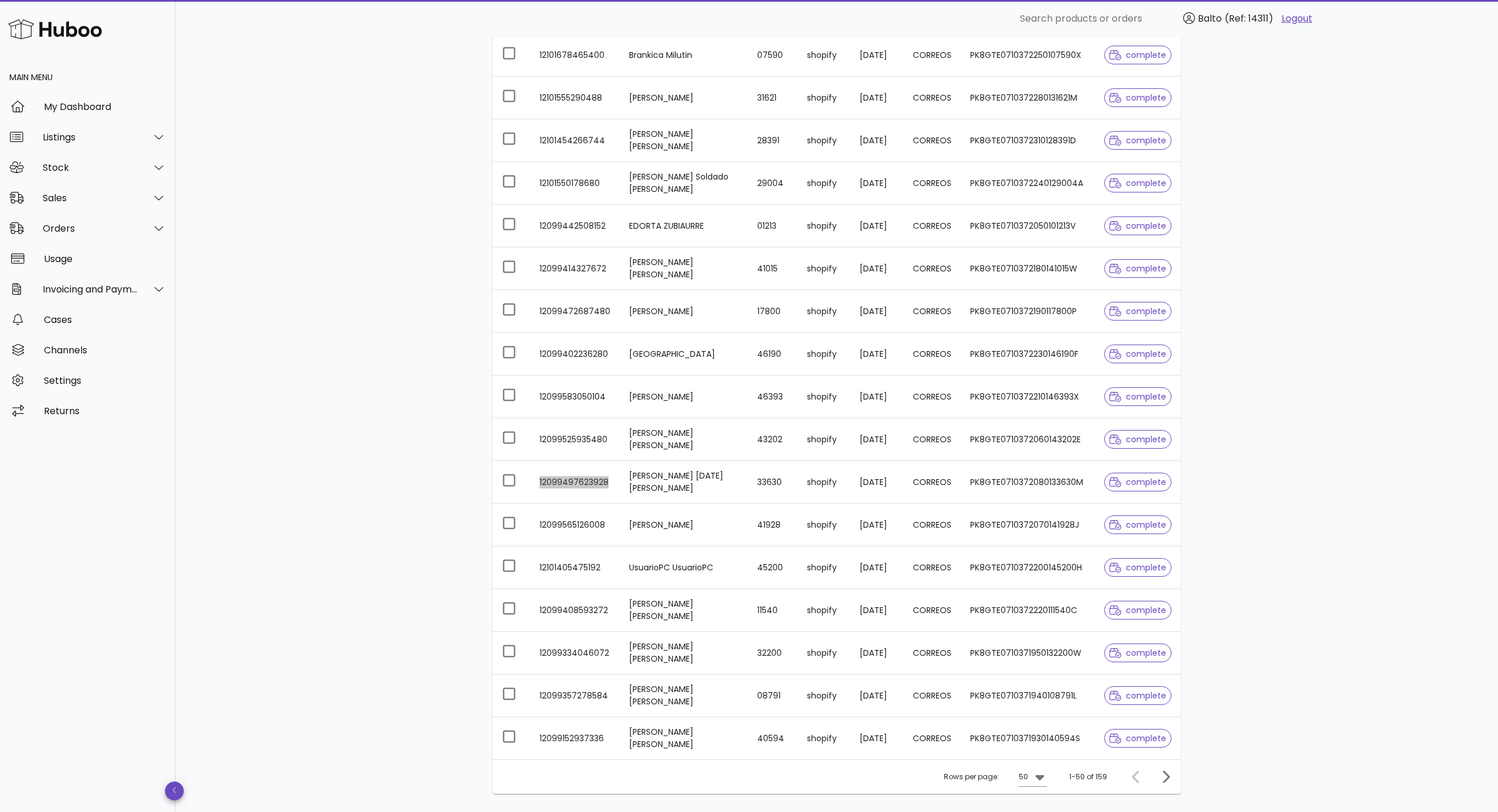
scroll to position [1658, 0]
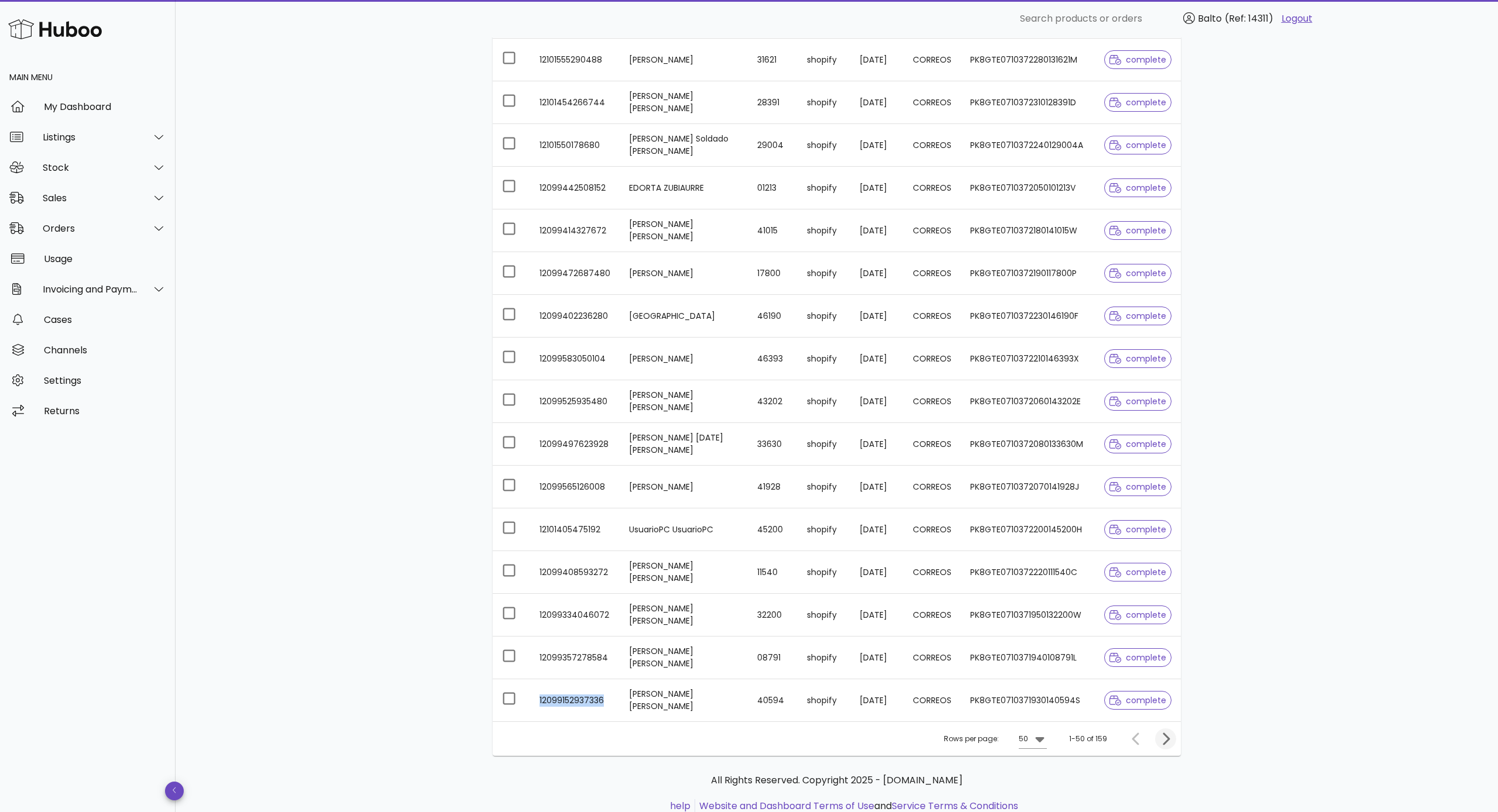
click at [850, 484] on icon "Next page" at bounding box center [1166, 738] width 7 height 12
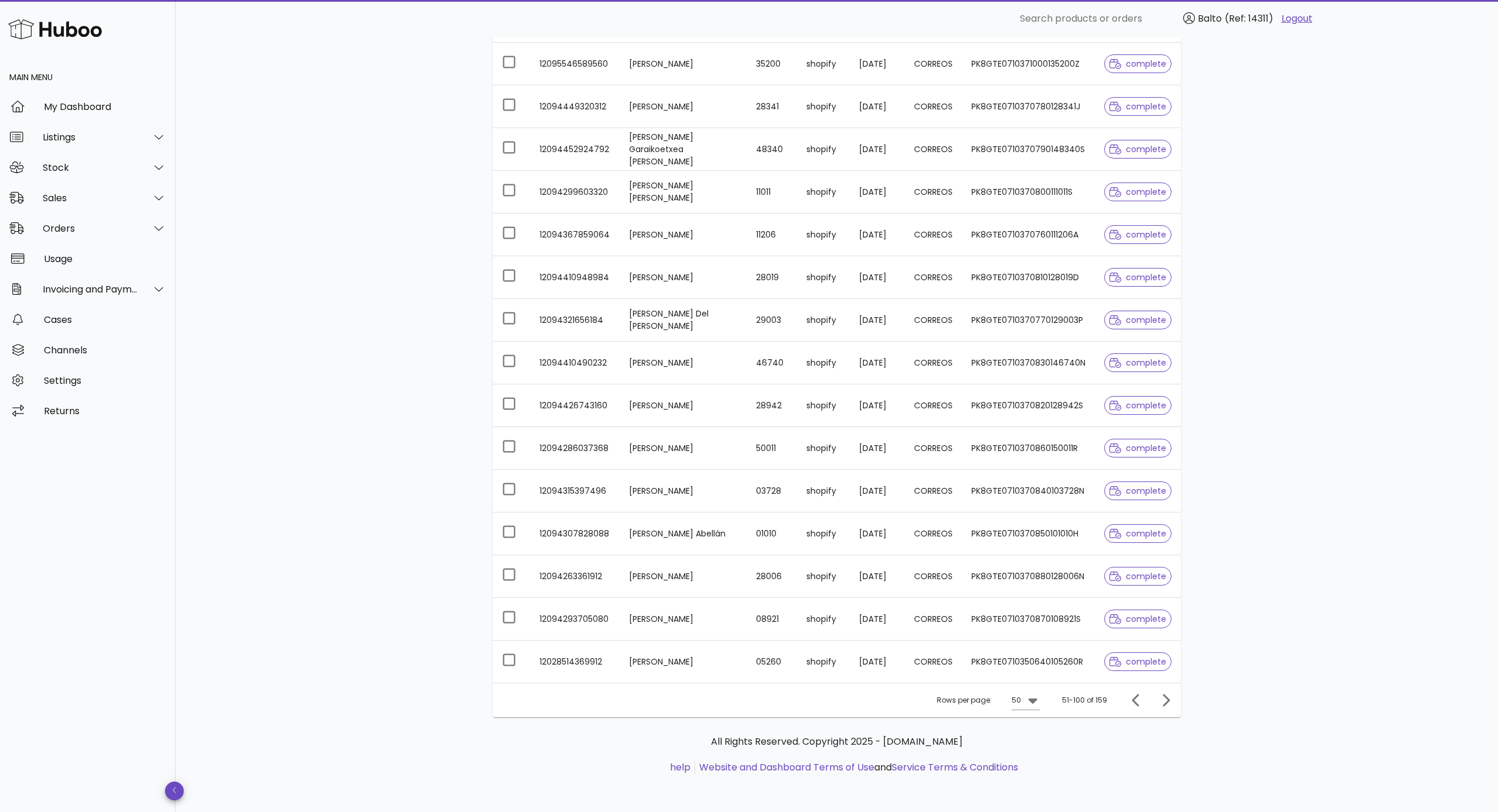
scroll to position [1312, 0]
click at [850, 484] on icon "Next page" at bounding box center [1166, 701] width 14 height 14
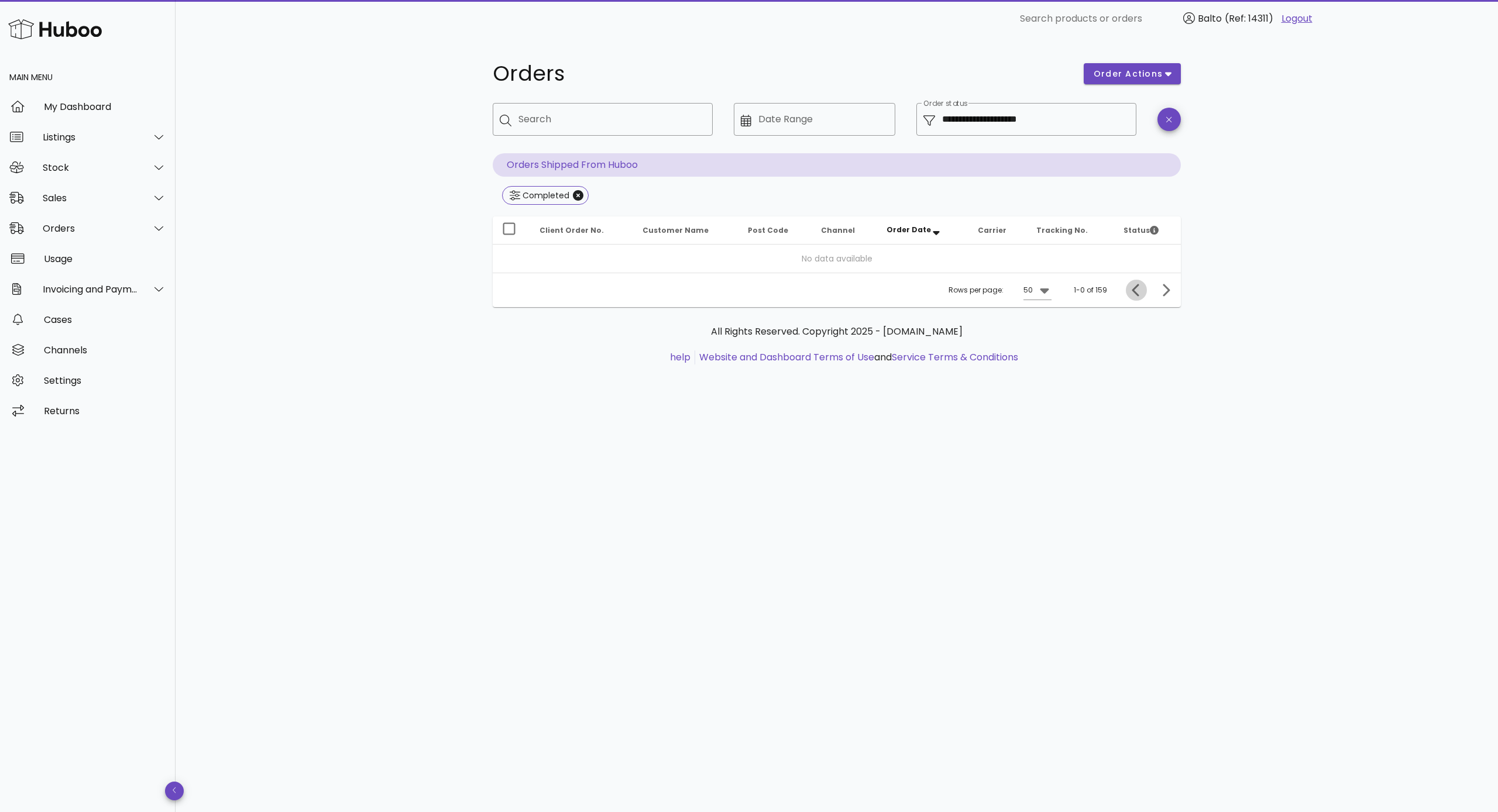
click at [850, 296] on icon "Previous page" at bounding box center [1136, 290] width 14 height 14
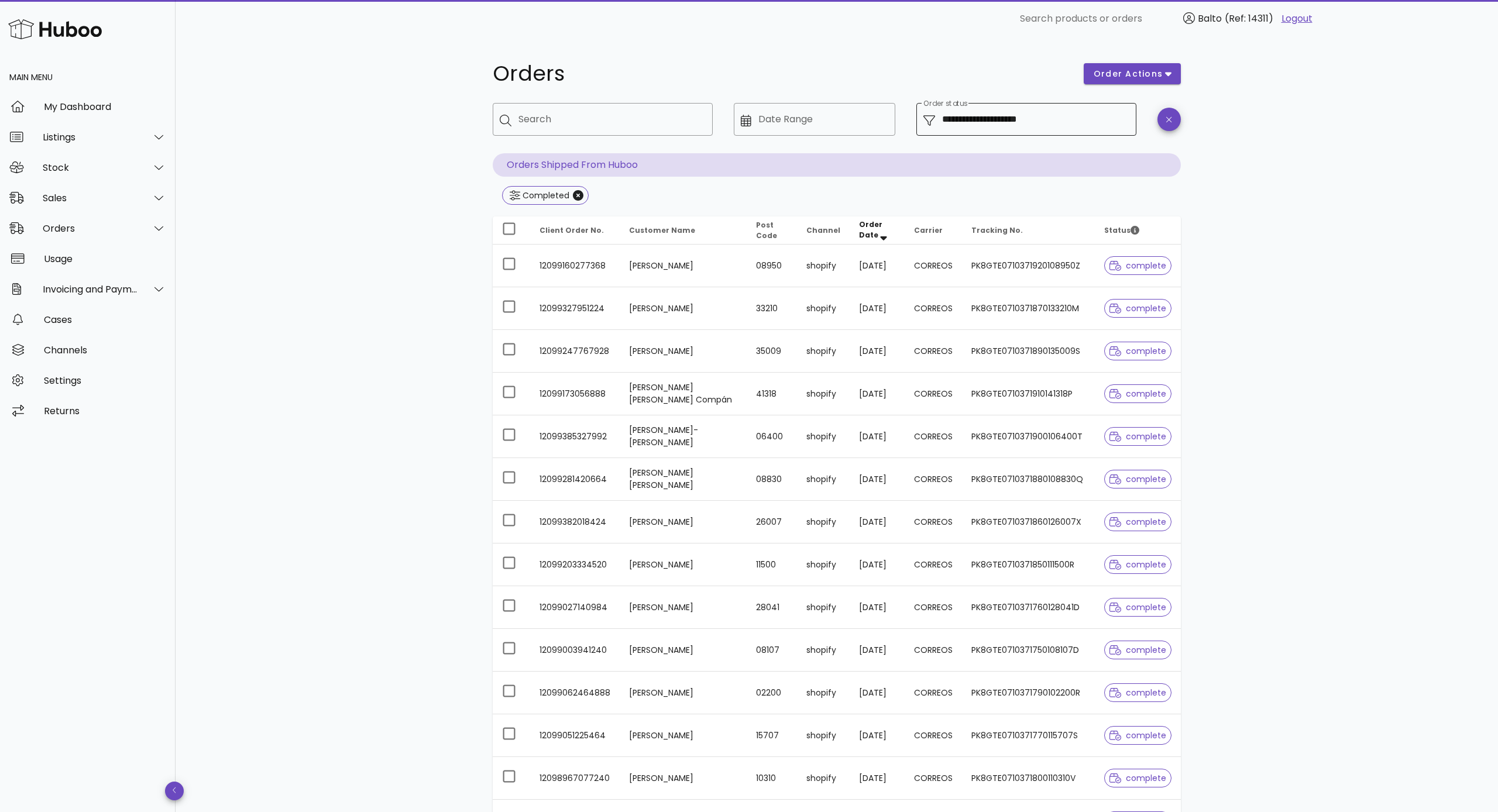
click at [850, 122] on input "**********" at bounding box center [1036, 119] width 187 height 19
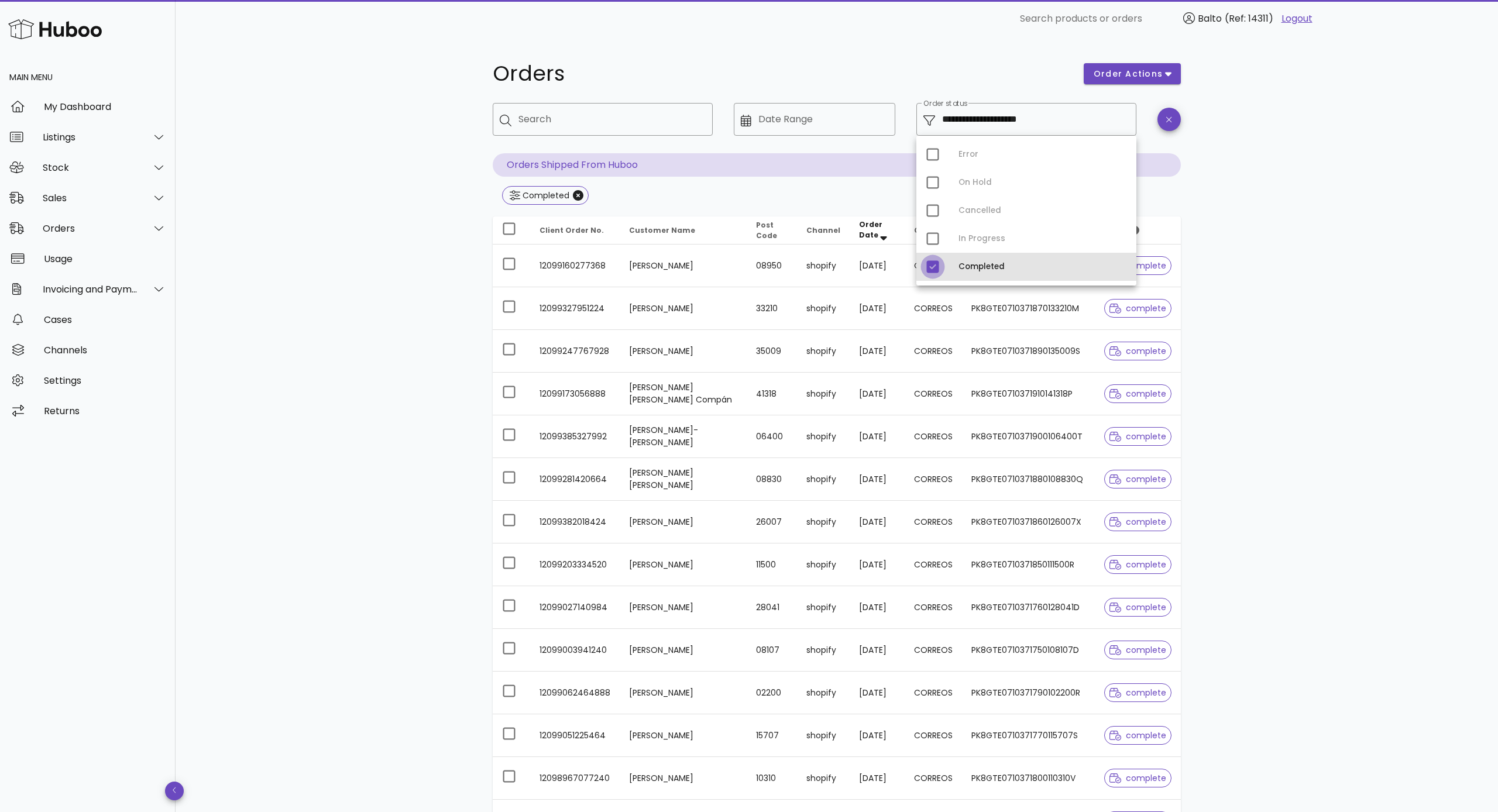
click at [850, 268] on div at bounding box center [932, 266] width 20 height 20
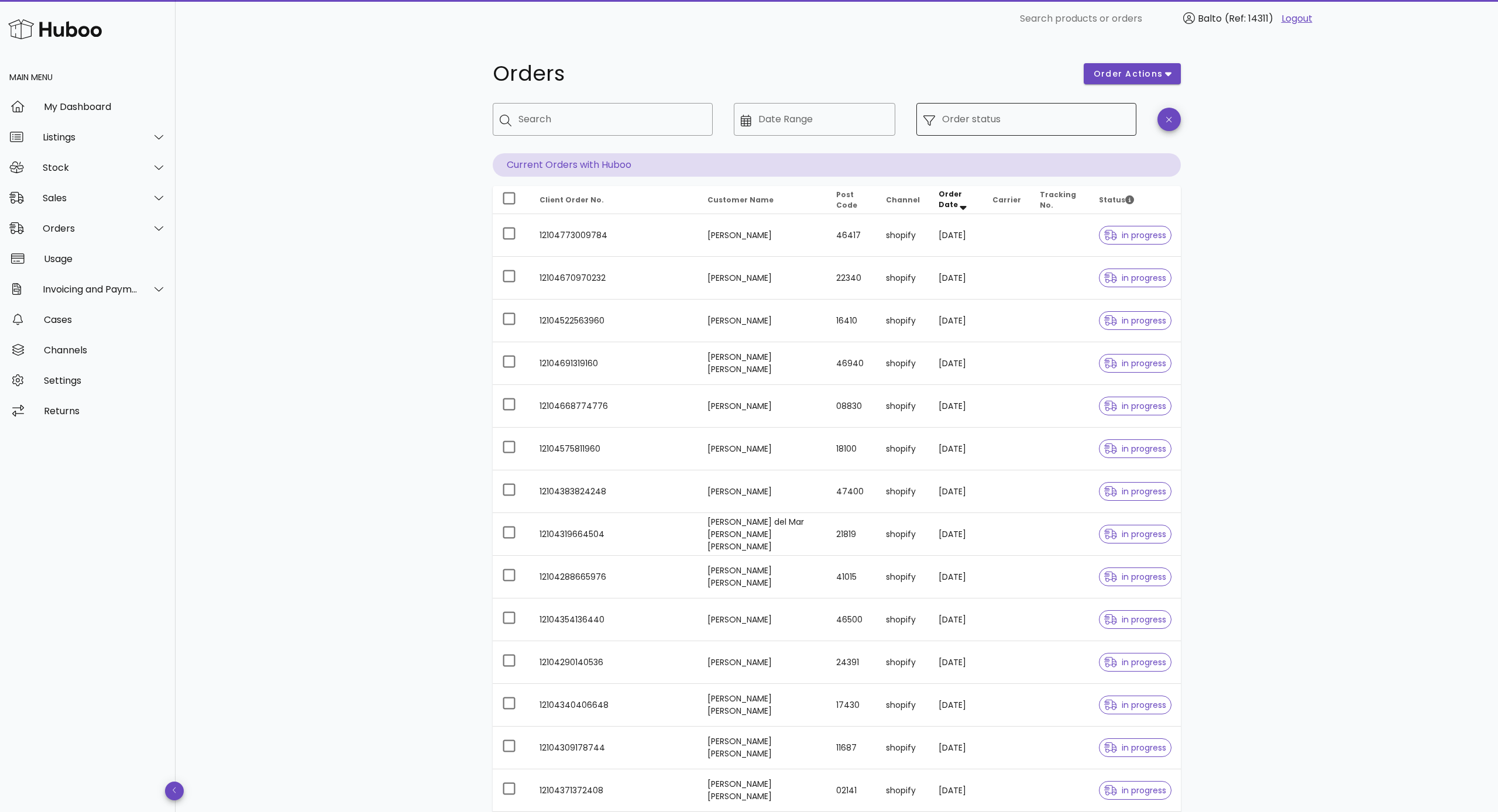
click at [850, 118] on input "Order status" at bounding box center [1036, 119] width 187 height 19
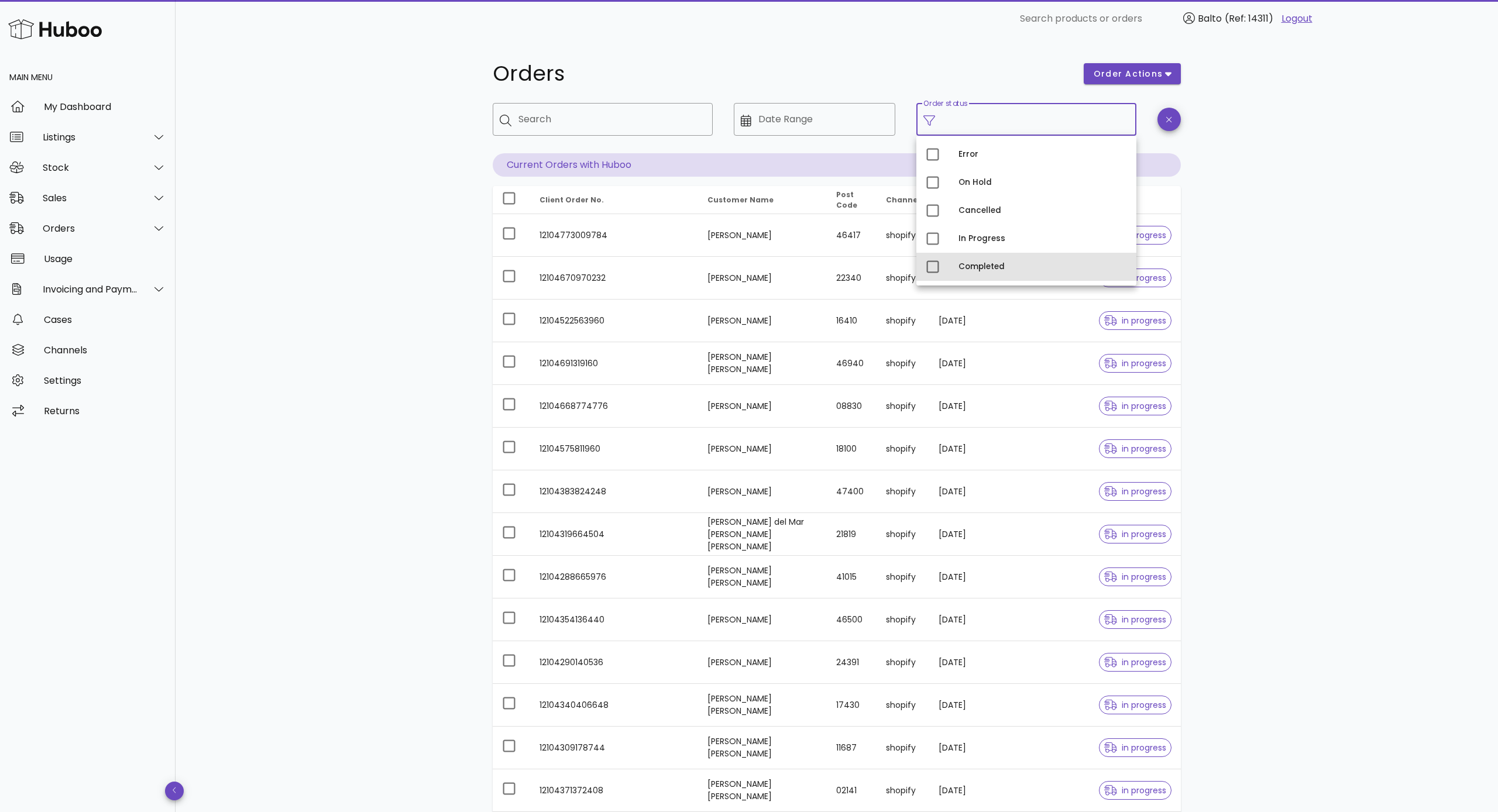
click at [850, 266] on div "Completed" at bounding box center [1042, 266] width 168 height 10
type input "**********"
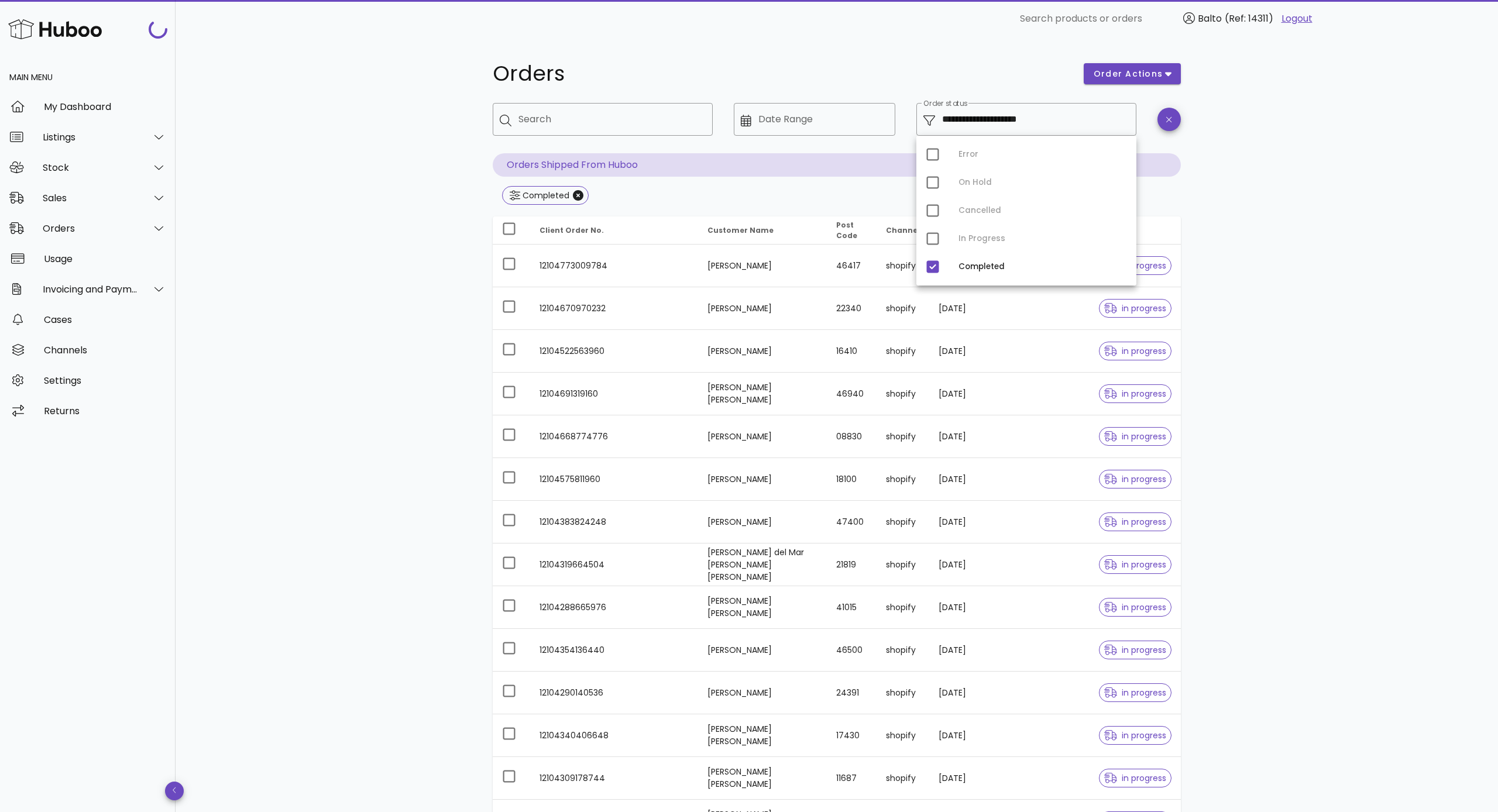
click at [850, 286] on div "**********" at bounding box center [836, 717] width 1323 height 1361
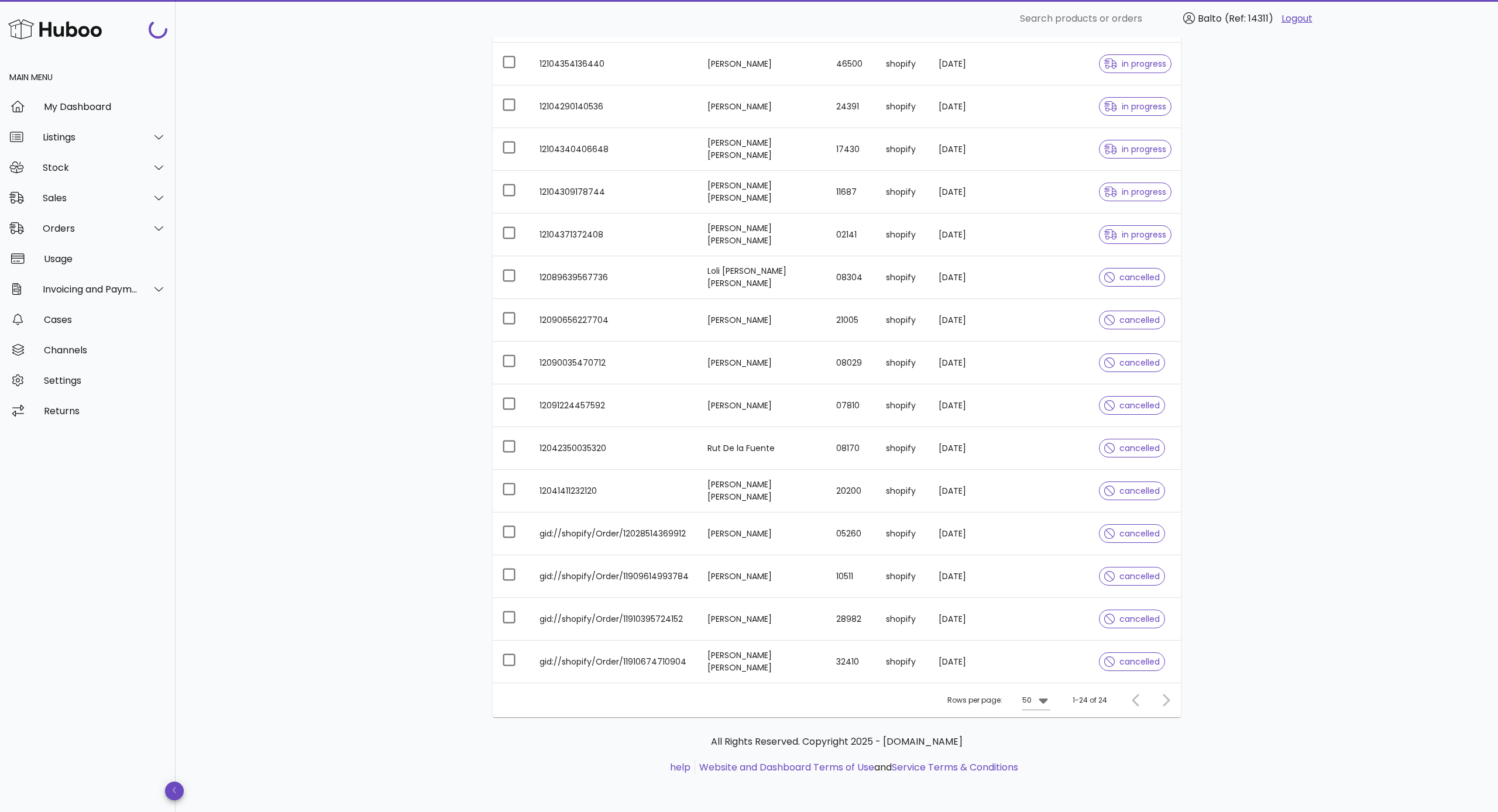
scroll to position [586, 0]
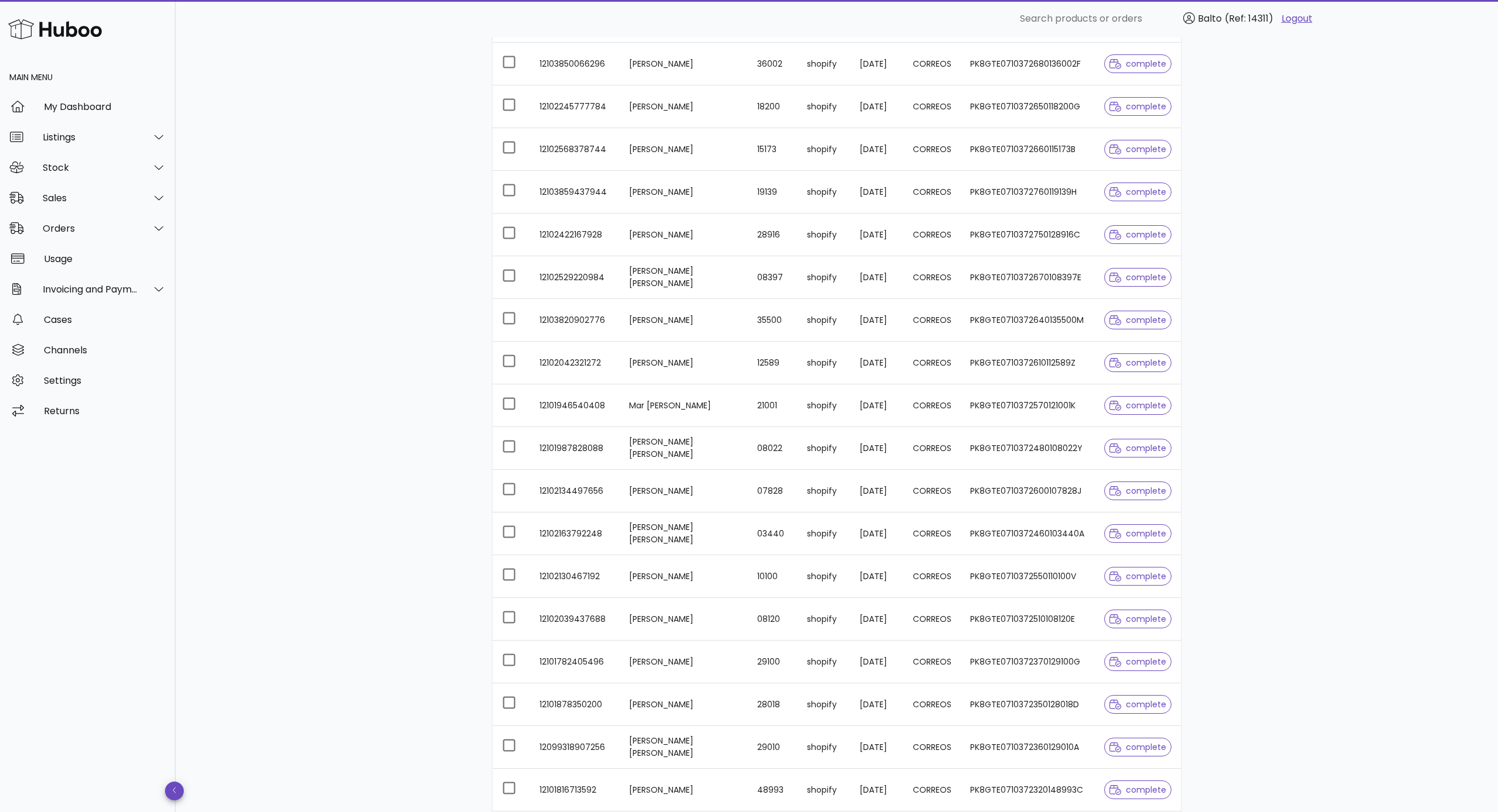
click at [850, 484] on td "PK8GTE0710372350128018D" at bounding box center [1027, 704] width 134 height 43
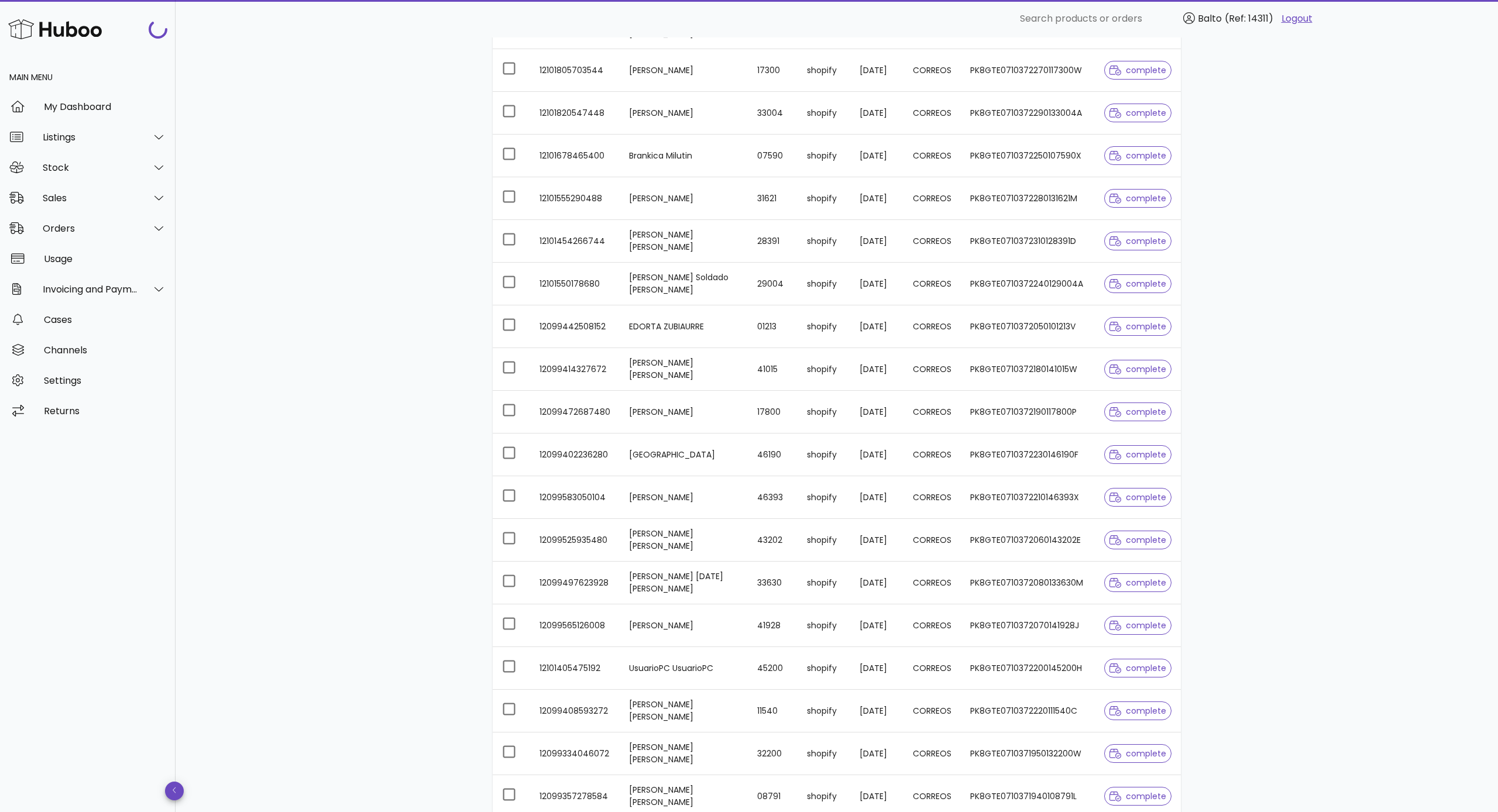
scroll to position [1668, 0]
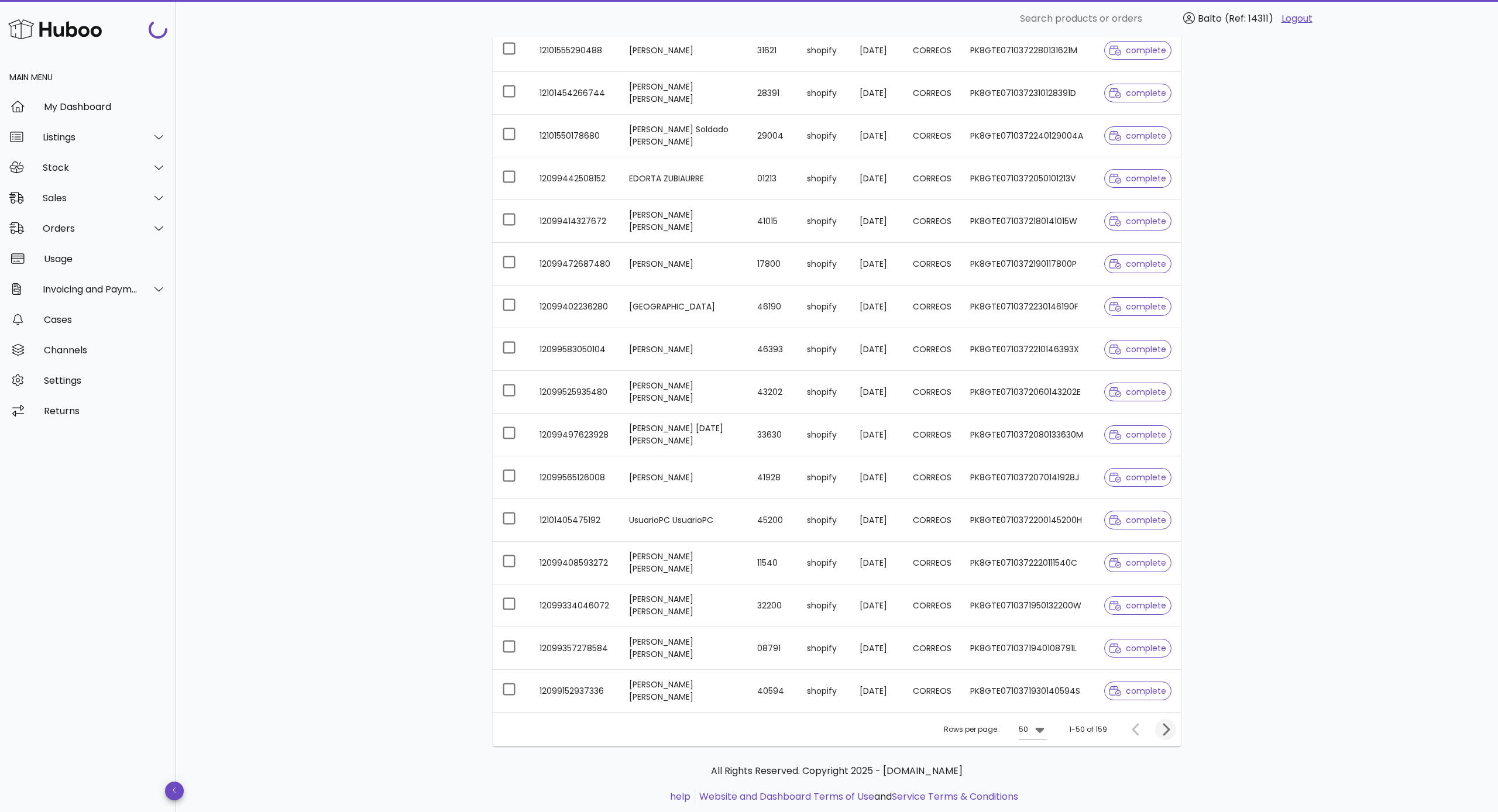
click at [850, 484] on icon "Next page" at bounding box center [1166, 729] width 14 height 14
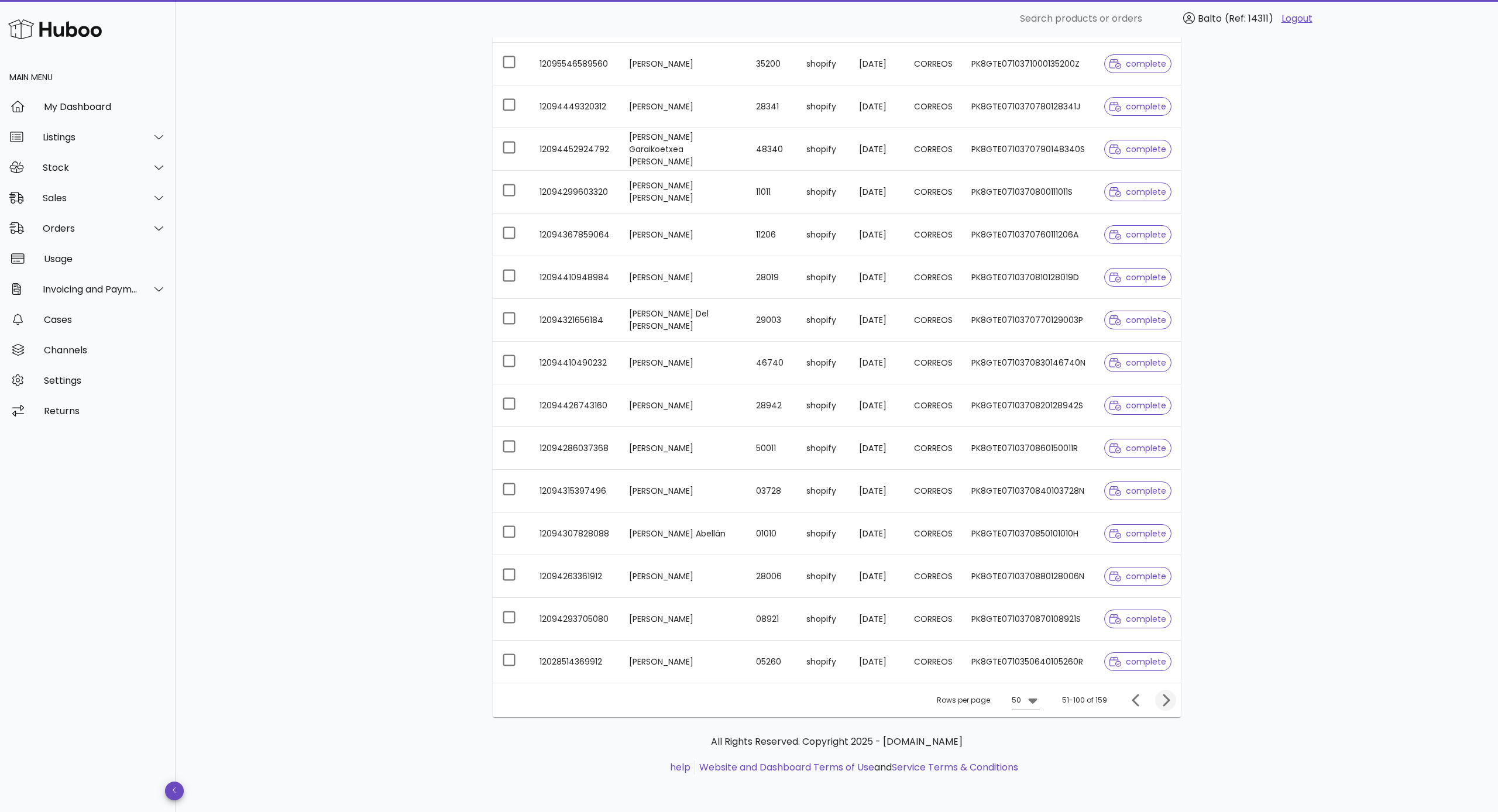
scroll to position [1312, 0]
click at [850, 484] on button "Next page" at bounding box center [1165, 700] width 21 height 21
